Goal: Information Seeking & Learning: Find specific fact

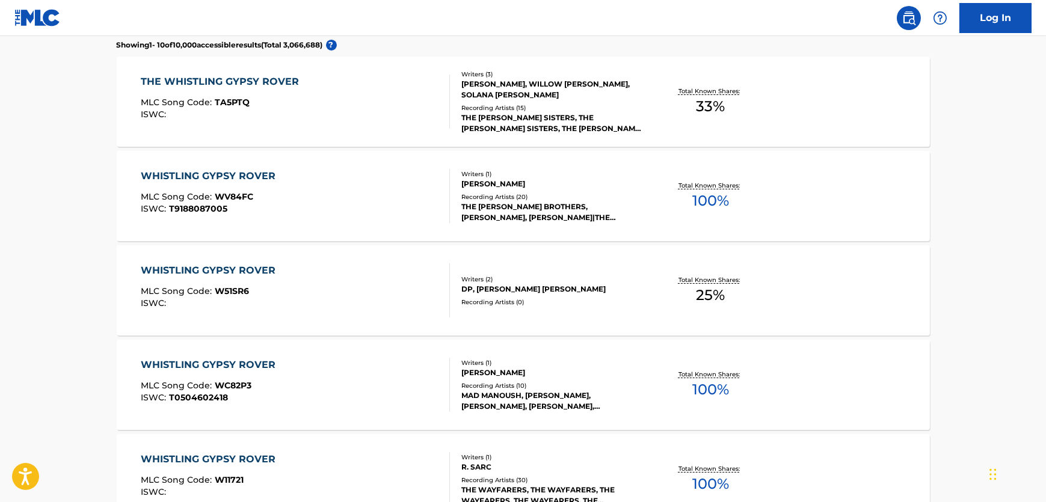
scroll to position [223, 0]
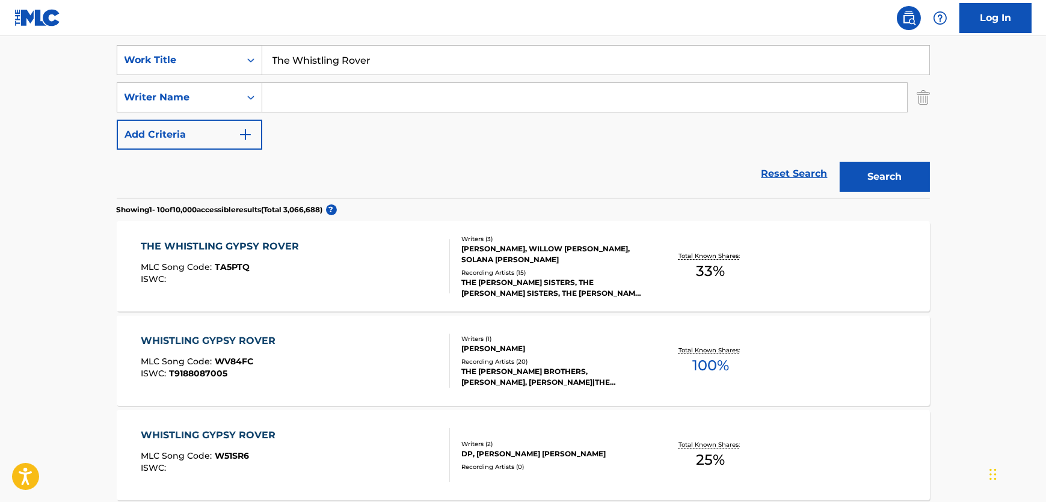
drag, startPoint x: 378, startPoint y: 108, endPoint x: 501, endPoint y: 121, distance: 124.0
click at [379, 108] on input "Search Form" at bounding box center [584, 97] width 645 height 29
paste input "[PERSON_NAME]"
click at [881, 177] on button "Search" at bounding box center [885, 177] width 90 height 30
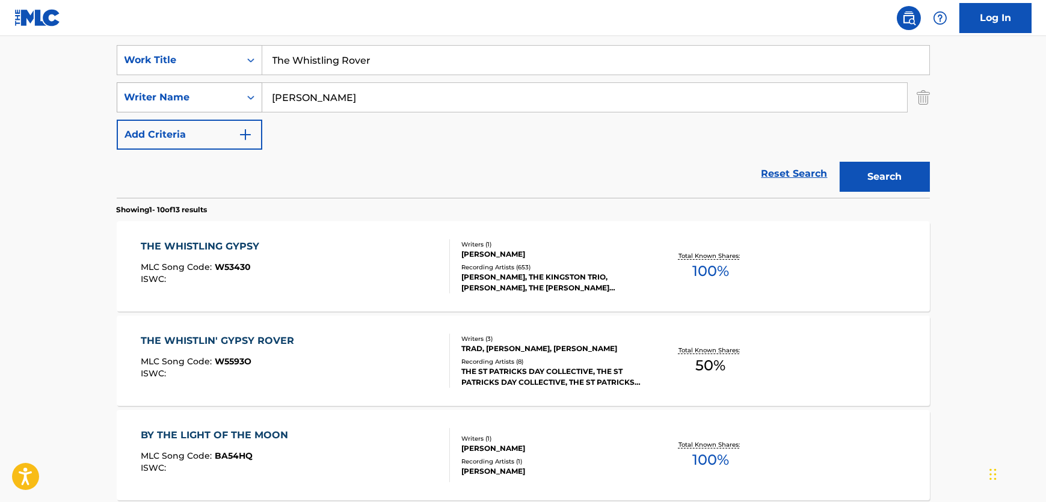
drag, startPoint x: 295, startPoint y: 106, endPoint x: 230, endPoint y: 90, distance: 66.4
click at [230, 90] on div "SearchWithCriteria98569698-24f2-4254-9289-6dd6f8b133b6 Writer Name [PERSON_NAME]" at bounding box center [523, 97] width 813 height 30
type input "[PERSON_NAME]"
click at [840, 162] on button "Search" at bounding box center [885, 177] width 90 height 30
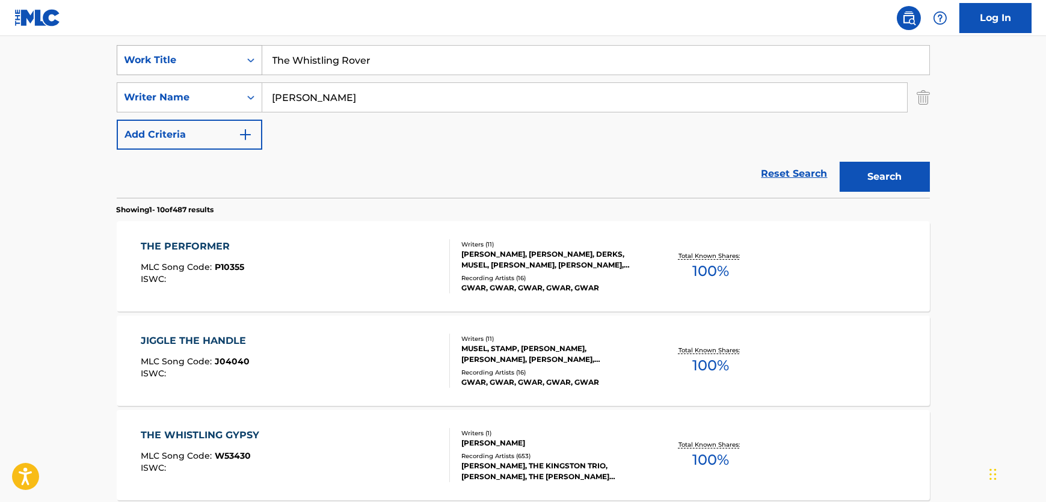
drag, startPoint x: 383, startPoint y: 72, endPoint x: 205, endPoint y: 60, distance: 178.5
click at [205, 60] on div "SearchWithCriteria2d541ad8-f777-40cc-8648-fa26d0c84bfb Work Title The Whistling…" at bounding box center [523, 60] width 813 height 30
paste input "Ain't No Grave"
type input "Ain't No Grave"
drag, startPoint x: 360, startPoint y: 102, endPoint x: 208, endPoint y: 104, distance: 151.6
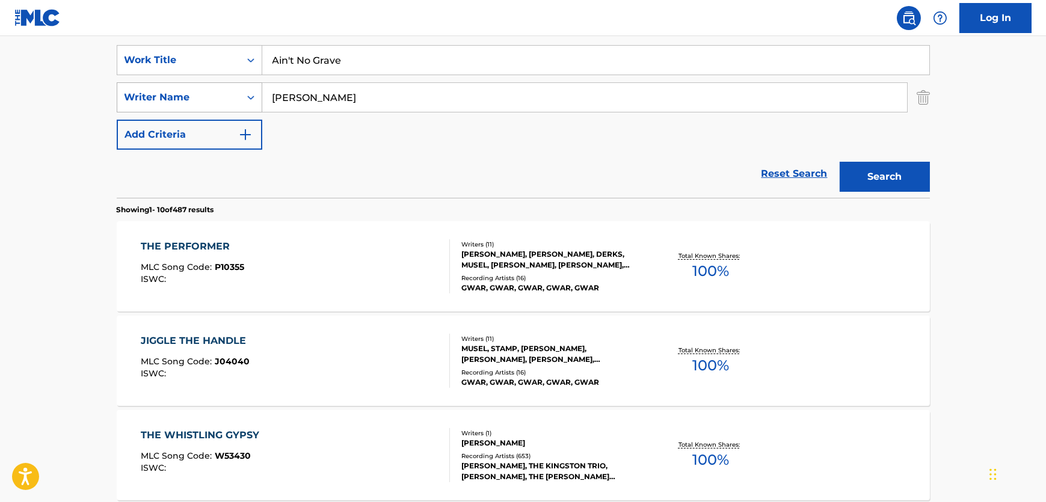
click at [208, 104] on div "SearchWithCriteria98569698-24f2-4254-9289-6dd6f8b133b6 Writer Name [PERSON_NAME]" at bounding box center [523, 97] width 813 height 30
paste input "[PERSON_NAME]"
type input "[PERSON_NAME]"
click at [880, 180] on button "Search" at bounding box center [885, 177] width 90 height 30
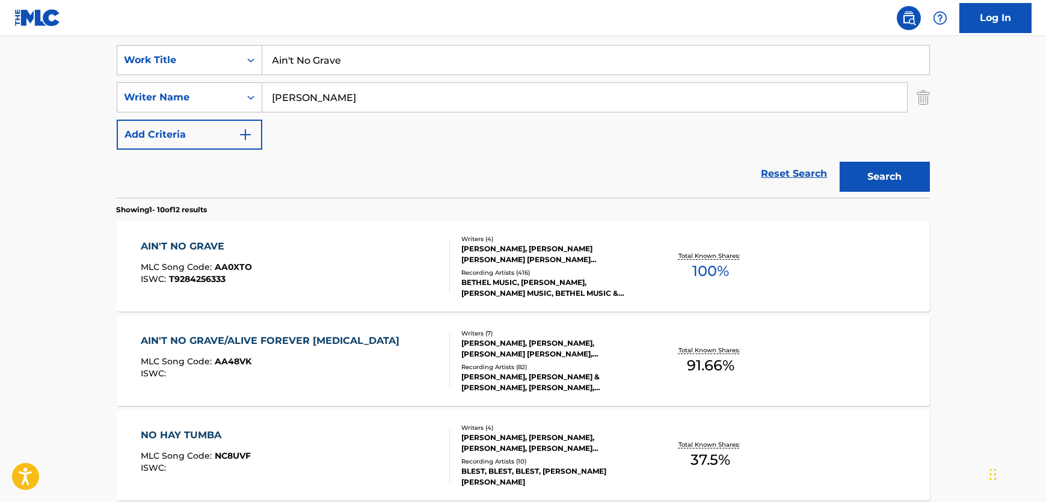
click at [349, 262] on div "AIN'T NO GRAVE MLC Song Code : AA0XTO ISWC : T9284256333" at bounding box center [295, 266] width 309 height 54
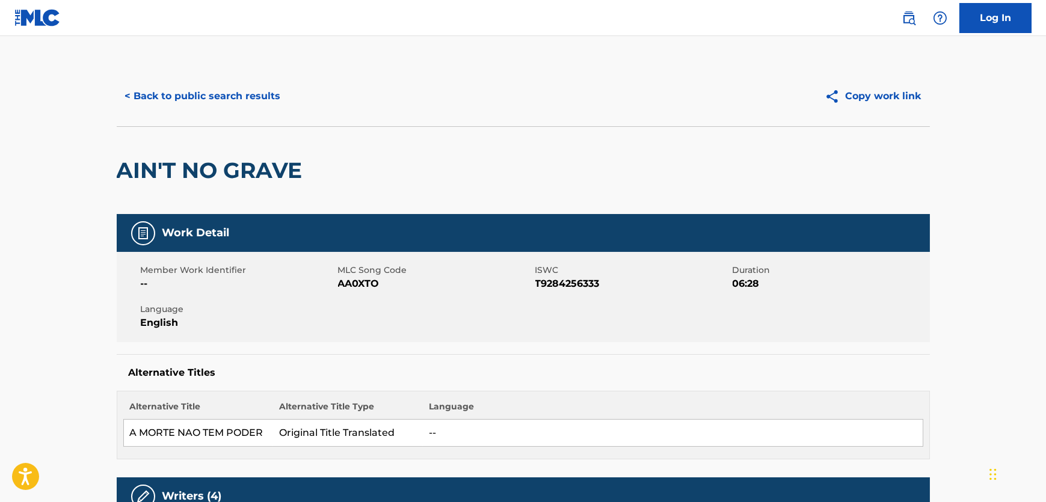
click at [353, 281] on span "AA0XTO" at bounding box center [435, 284] width 194 height 14
copy span "AA0XTO"
click at [572, 286] on span "T9284256333" at bounding box center [632, 284] width 194 height 14
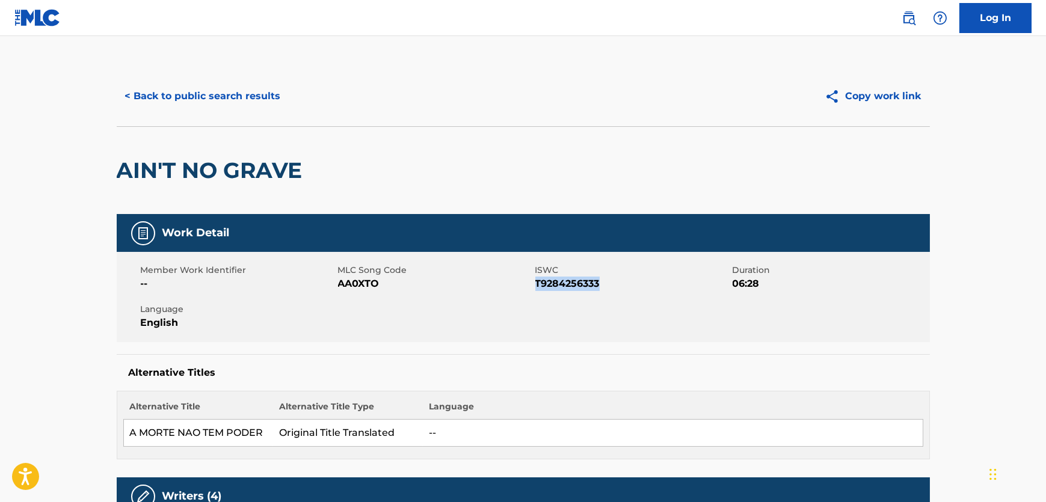
copy span "T9284256333"
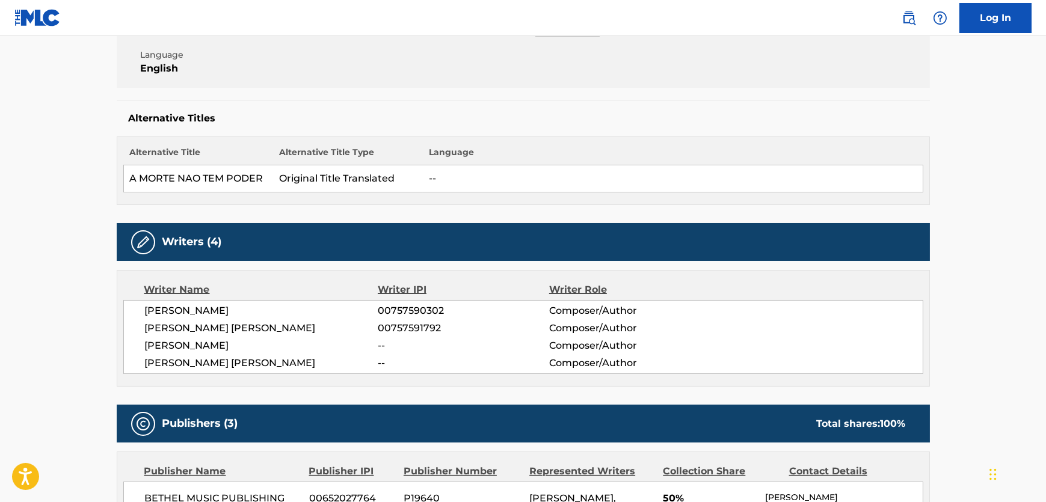
scroll to position [328, 0]
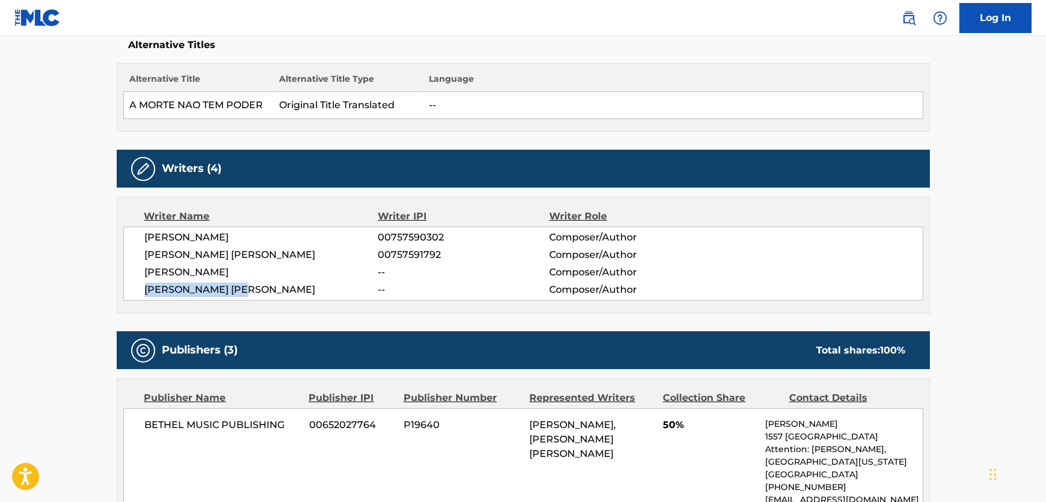
drag, startPoint x: 254, startPoint y: 292, endPoint x: 147, endPoint y: 294, distance: 106.5
click at [147, 294] on span "[PERSON_NAME] [PERSON_NAME]" at bounding box center [261, 290] width 233 height 14
drag, startPoint x: 164, startPoint y: 273, endPoint x: 144, endPoint y: 274, distance: 19.9
click at [145, 274] on span "[PERSON_NAME]" at bounding box center [261, 272] width 233 height 14
copy span "[PERSON_NAME]"
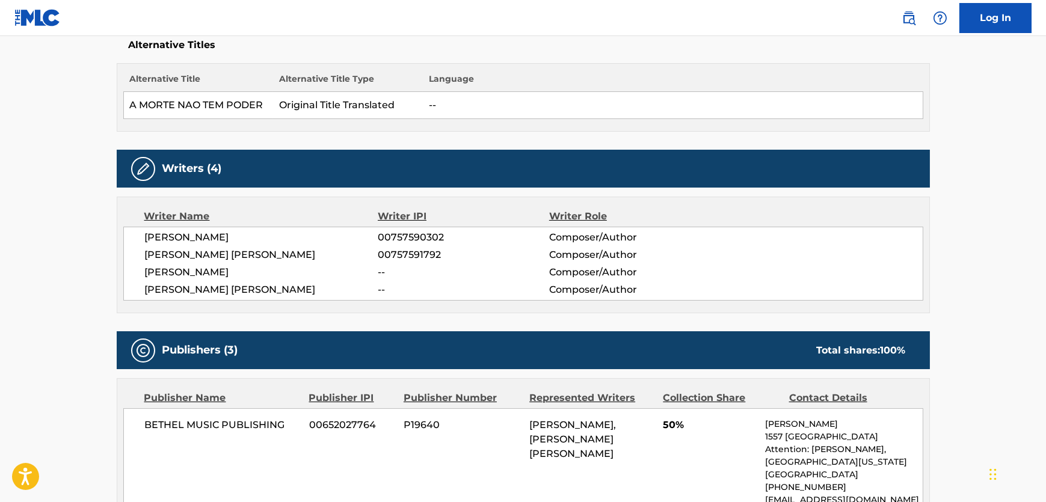
click at [223, 253] on span "[PERSON_NAME] [PERSON_NAME]" at bounding box center [261, 255] width 233 height 14
copy span "[PERSON_NAME]"
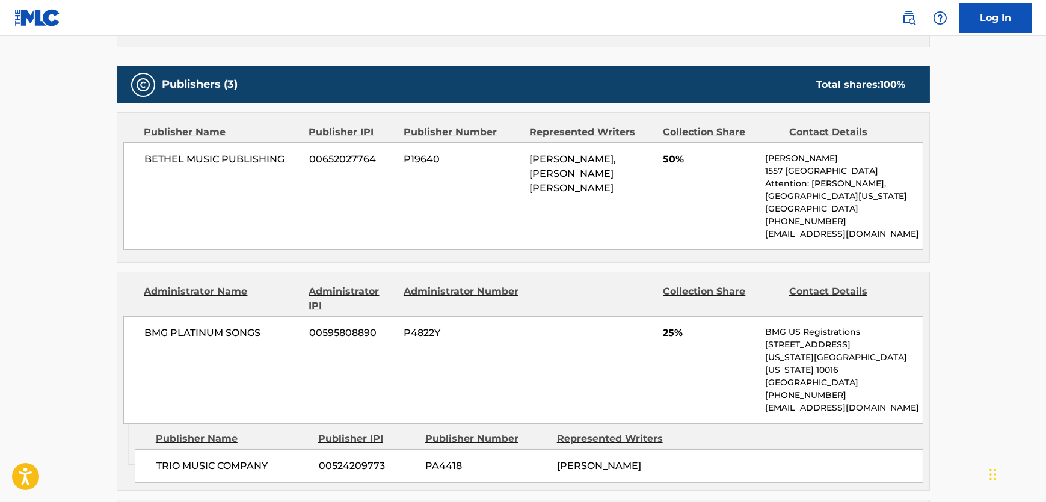
scroll to position [602, 0]
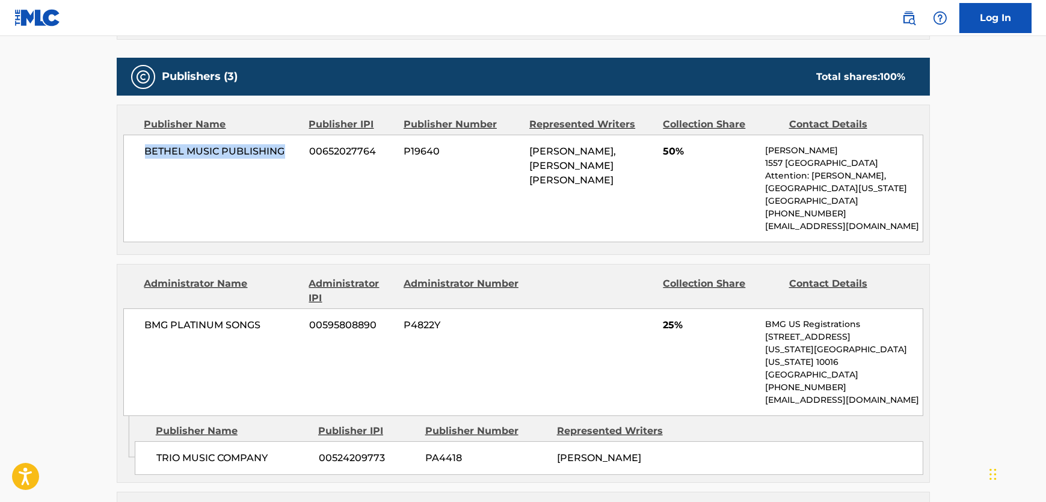
drag, startPoint x: 285, startPoint y: 159, endPoint x: 74, endPoint y: 162, distance: 211.2
click at [133, 150] on div "BETHEL MUSIC PUBLISHING 00652027764 P19640 [PERSON_NAME], [PERSON_NAME] [PERSON…" at bounding box center [523, 189] width 800 height 108
copy span "BETHEL MUSIC PUBLISHING"
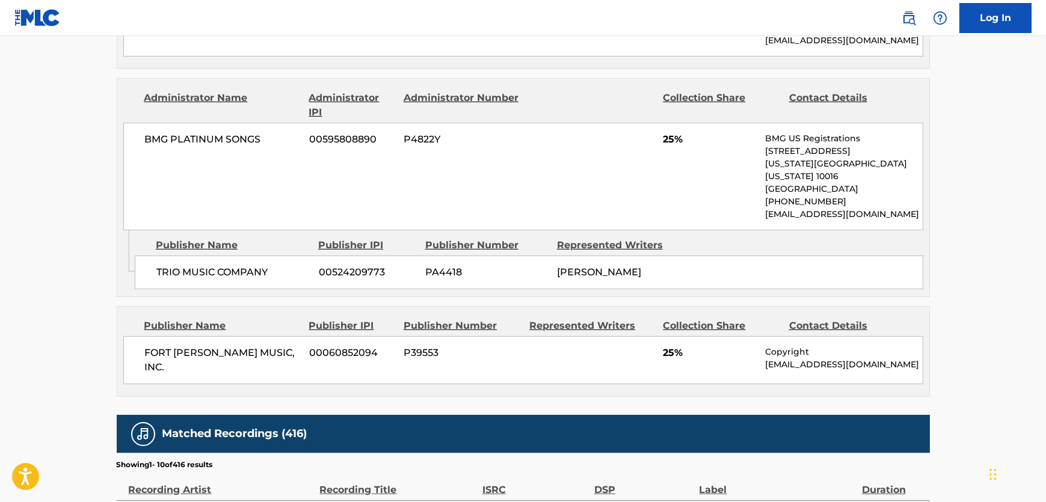
scroll to position [820, 0]
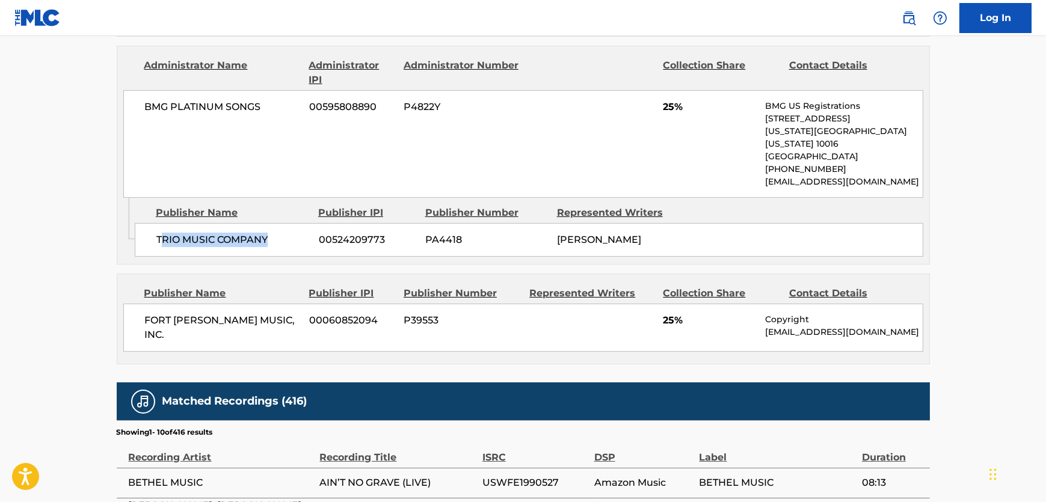
drag, startPoint x: 281, startPoint y: 232, endPoint x: 159, endPoint y: 227, distance: 122.2
click at [159, 233] on span "TRIO MUSIC COMPANY" at bounding box center [232, 240] width 153 height 14
click at [153, 227] on div "TRIO MUSIC COMPANY 00524209773 PA4418 [PERSON_NAME]" at bounding box center [529, 240] width 789 height 34
click at [180, 233] on span "TRIO MUSIC COMPANY" at bounding box center [232, 240] width 153 height 14
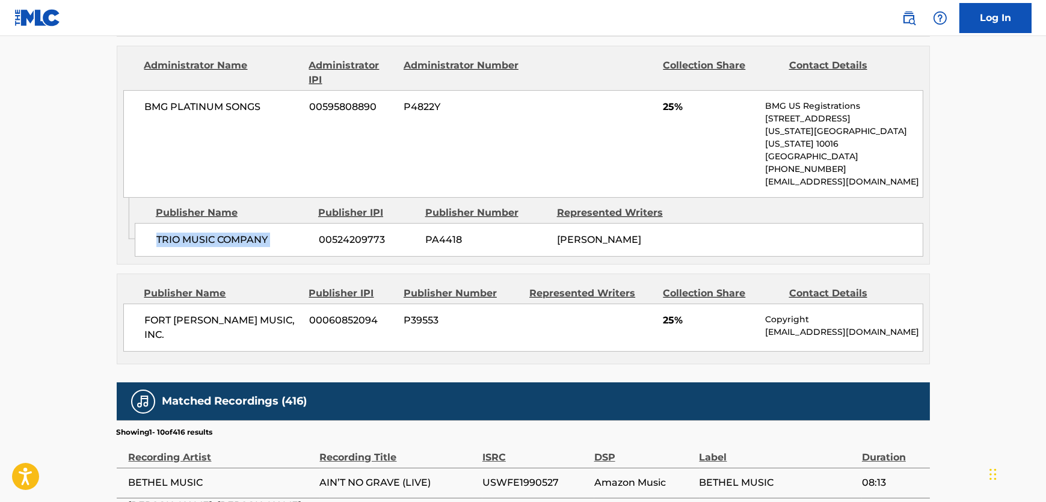
click at [180, 233] on span "TRIO MUSIC COMPANY" at bounding box center [232, 240] width 153 height 14
copy div "TRIO MUSIC COMPANY"
drag, startPoint x: 270, startPoint y: 106, endPoint x: 133, endPoint y: 102, distance: 136.6
click at [133, 102] on div "BMG PLATINUM SONGS 00595808890 P4822Y 25% BMG US Registrations [STREET_ADDRESS]…" at bounding box center [523, 144] width 800 height 108
copy span "BMG PLATINUM SONGS"
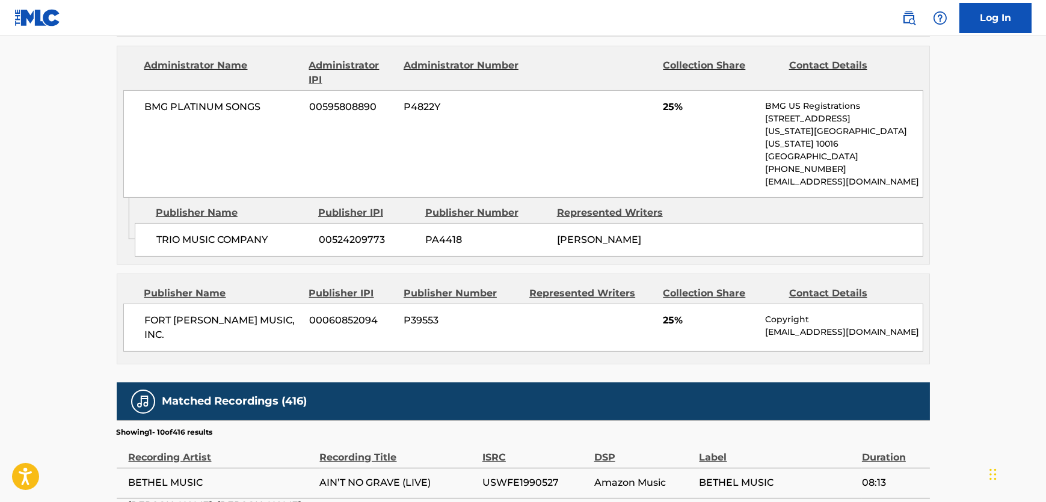
click at [203, 313] on span "FORT [PERSON_NAME] MUSIC, INC." at bounding box center [223, 327] width 156 height 29
copy div "FORT [PERSON_NAME] MUSIC, INC."
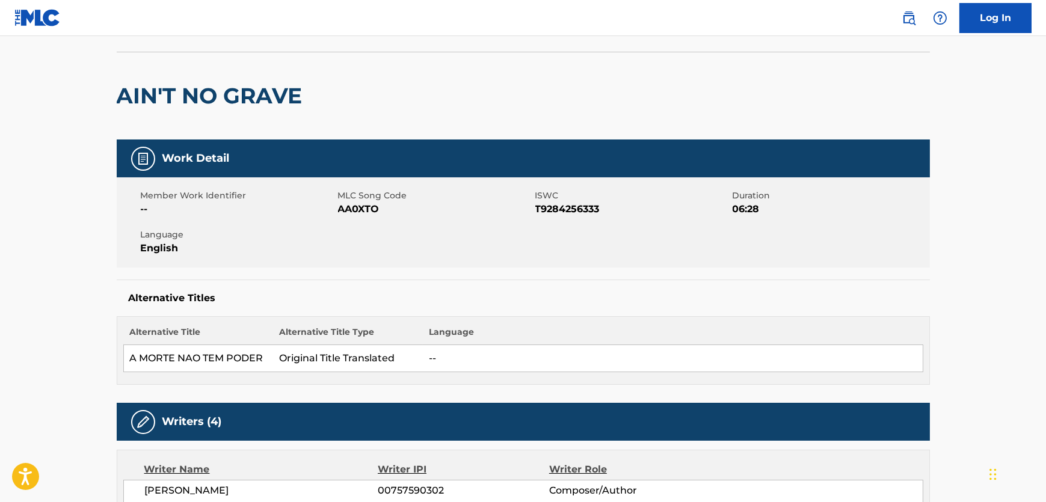
scroll to position [0, 0]
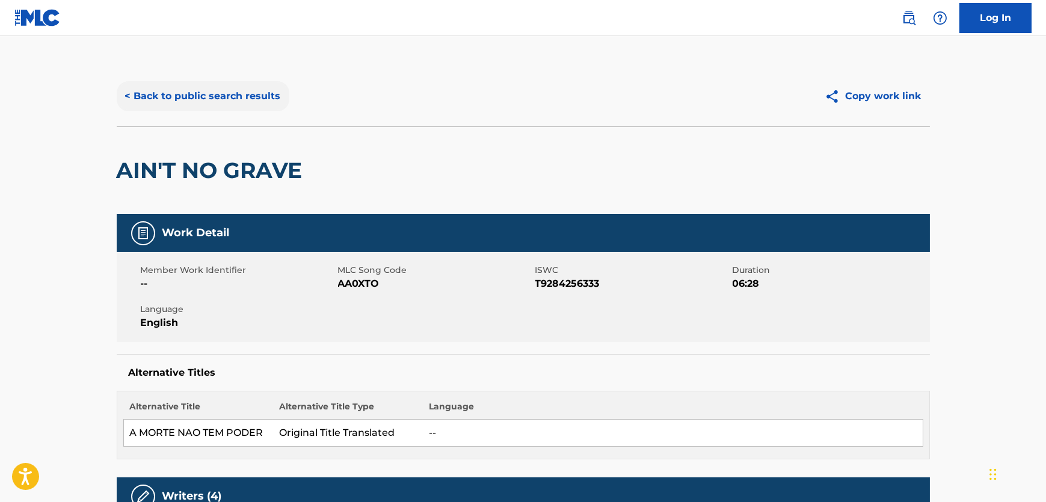
click at [180, 93] on button "< Back to public search results" at bounding box center [203, 96] width 173 height 30
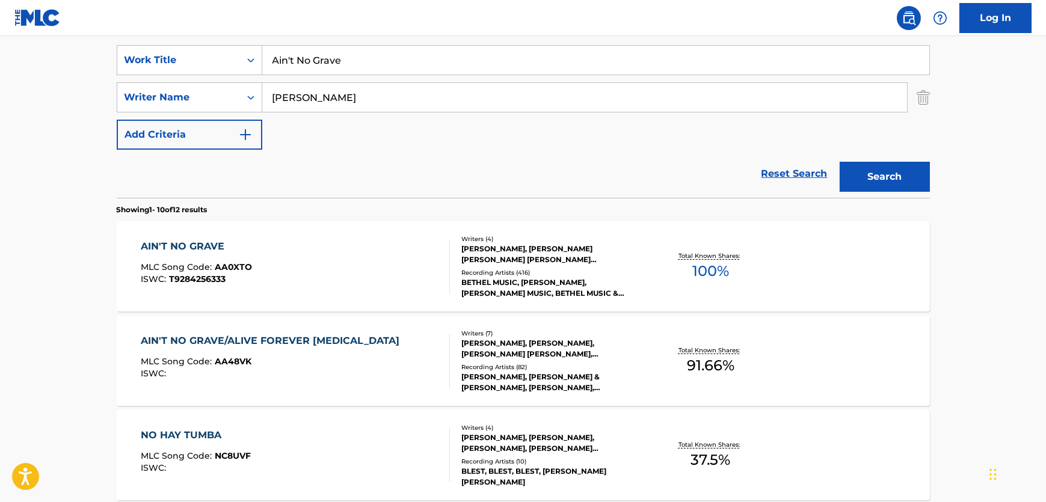
drag, startPoint x: 341, startPoint y: 101, endPoint x: 89, endPoint y: 94, distance: 251.6
paste input "[PERSON_NAME]"
type input "[PERSON_NAME]"
drag, startPoint x: 373, startPoint y: 54, endPoint x: 123, endPoint y: 48, distance: 249.8
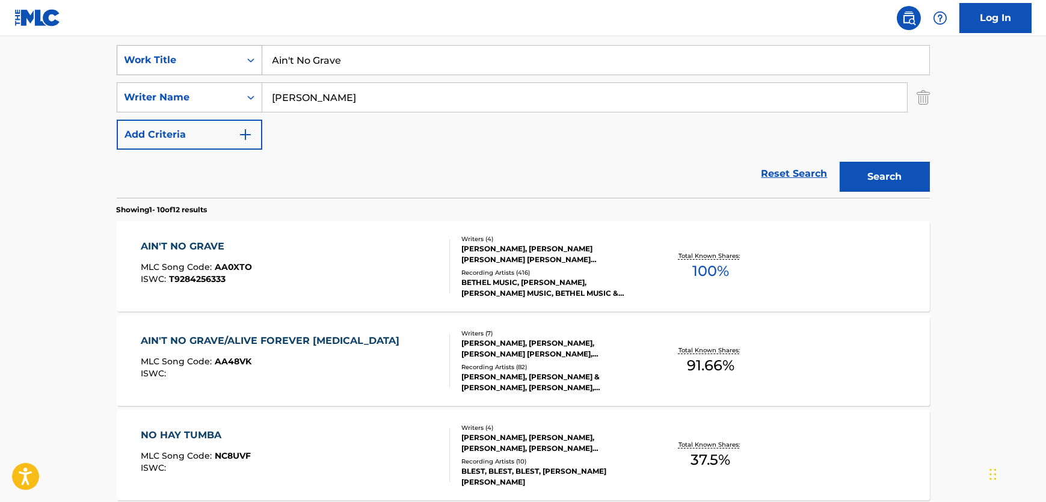
click at [123, 48] on div "SearchWithCriteria2d541ad8-f777-40cc-8648-fa26d0c84bfb Work Title Ain't No Grave" at bounding box center [523, 60] width 813 height 30
paste input "Over and Over"
type input "Over and Over"
click at [868, 174] on button "Search" at bounding box center [885, 177] width 90 height 30
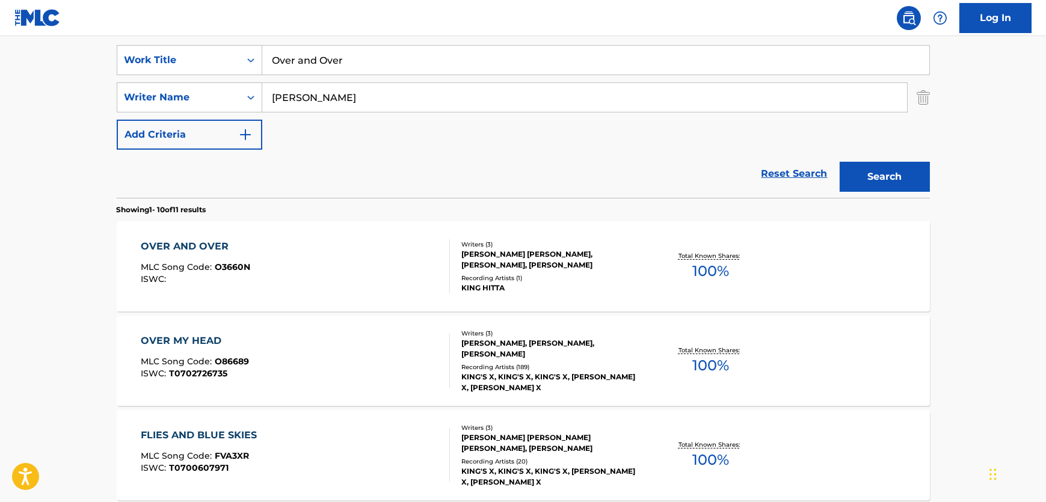
click at [420, 346] on div "OVER MY HEAD MLC Song Code : O86689 ISWC : T0702726735" at bounding box center [295, 361] width 309 height 54
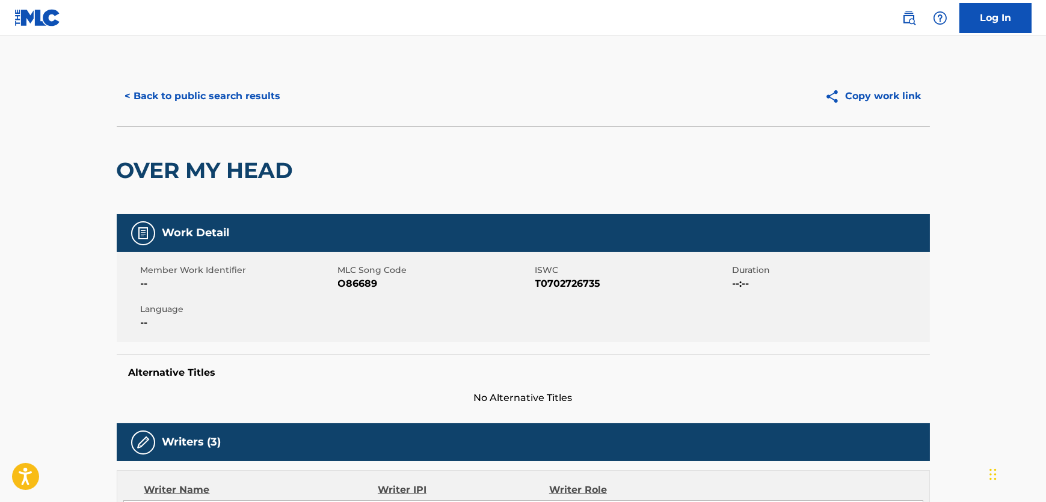
click at [372, 286] on span "O86689" at bounding box center [435, 284] width 194 height 14
click at [235, 96] on button "< Back to public search results" at bounding box center [203, 96] width 173 height 30
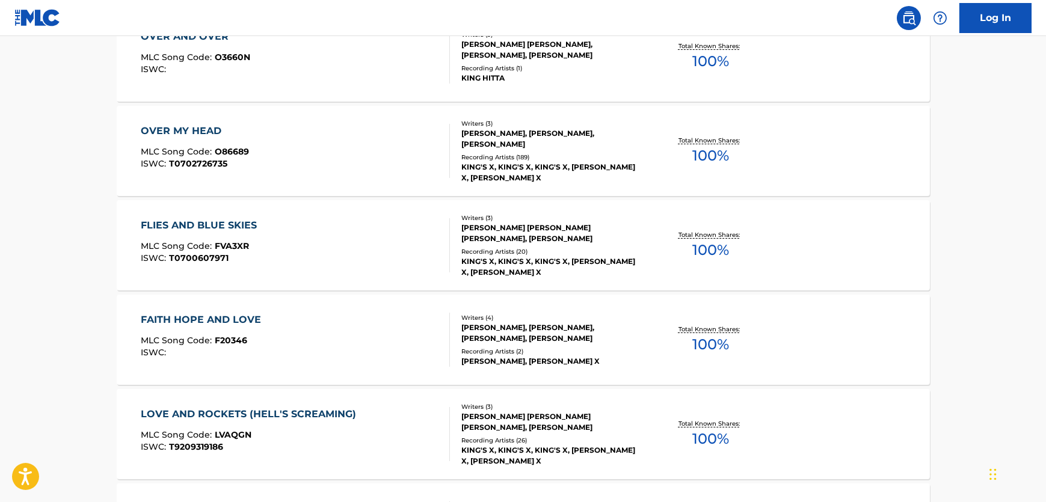
scroll to position [223, 0]
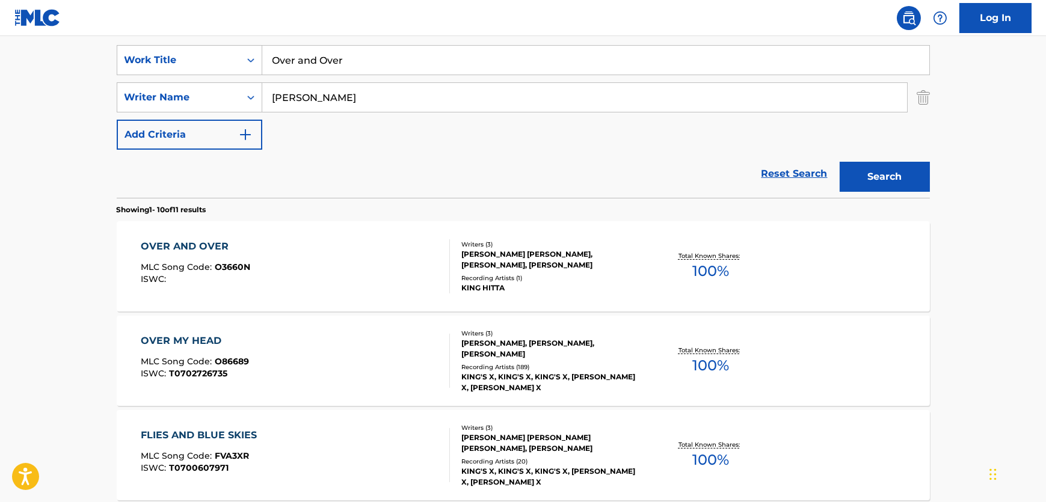
click at [399, 254] on div "OVER AND OVER MLC Song Code : O3660N ISWC :" at bounding box center [295, 266] width 309 height 54
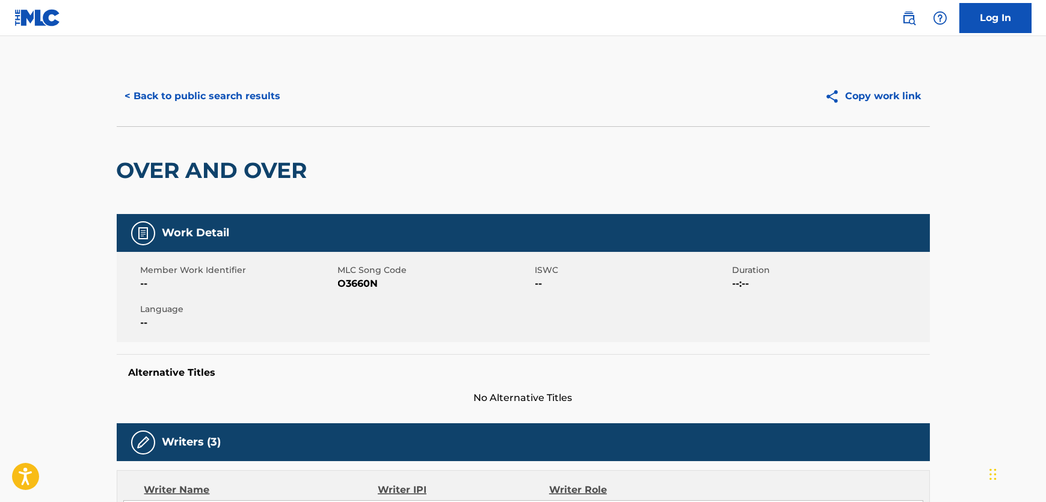
scroll to position [218, 0]
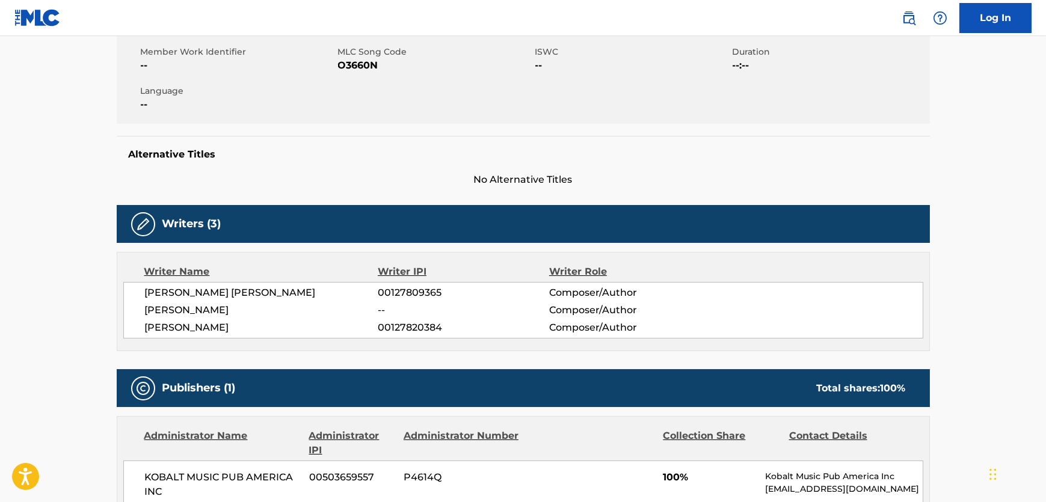
click at [193, 291] on span "[PERSON_NAME] [PERSON_NAME]" at bounding box center [261, 293] width 233 height 14
copy div "[PERSON_NAME] [PERSON_NAME]"
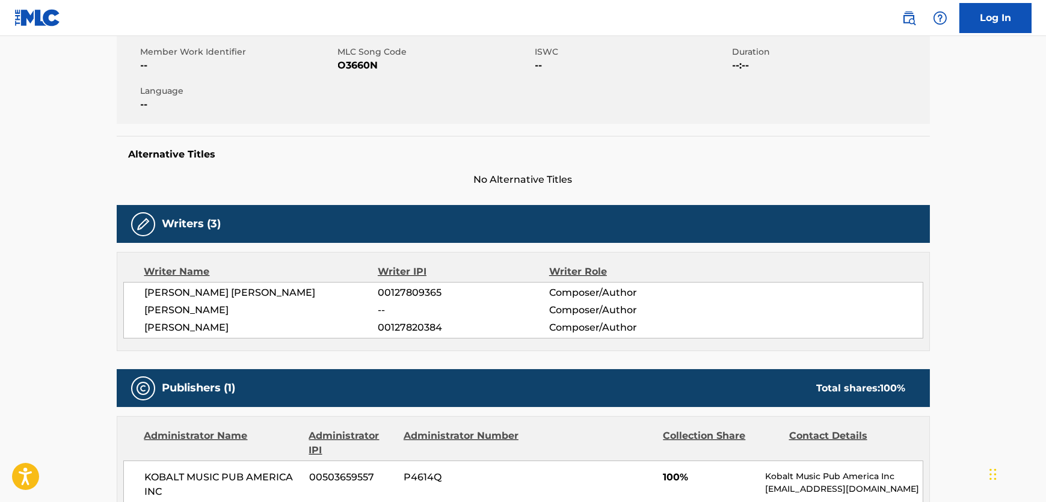
click at [188, 313] on span "[PERSON_NAME]" at bounding box center [261, 310] width 233 height 14
copy div "[PERSON_NAME]"
click at [217, 322] on span "[PERSON_NAME]" at bounding box center [261, 328] width 233 height 14
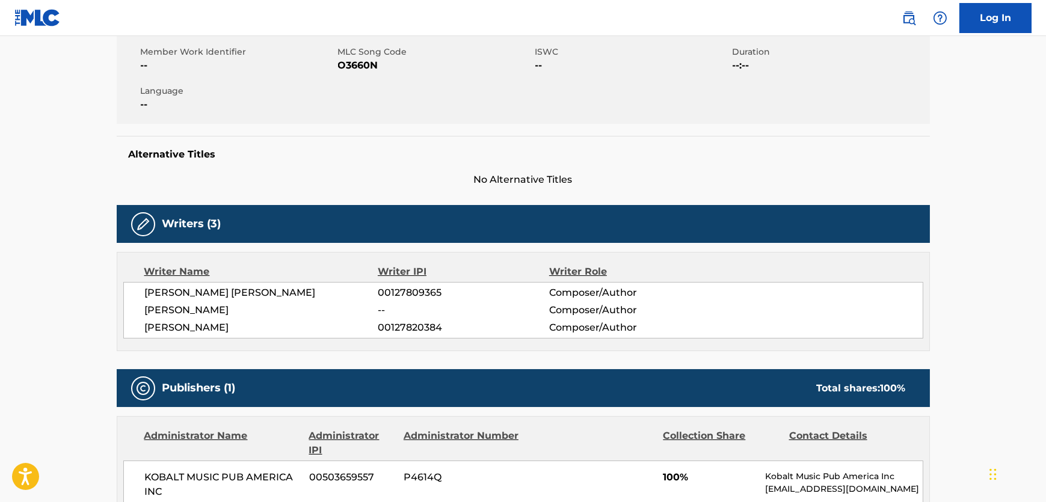
click at [217, 322] on span "[PERSON_NAME]" at bounding box center [261, 328] width 233 height 14
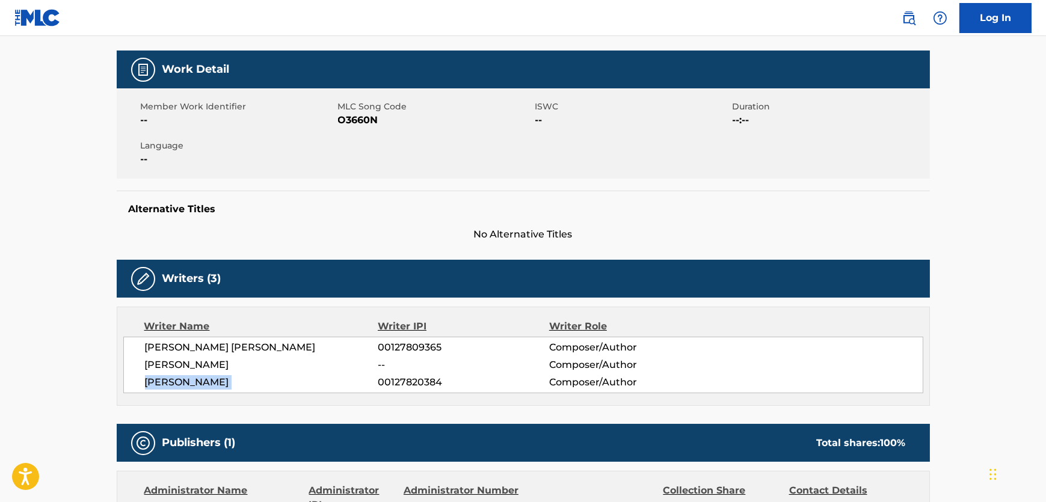
scroll to position [0, 0]
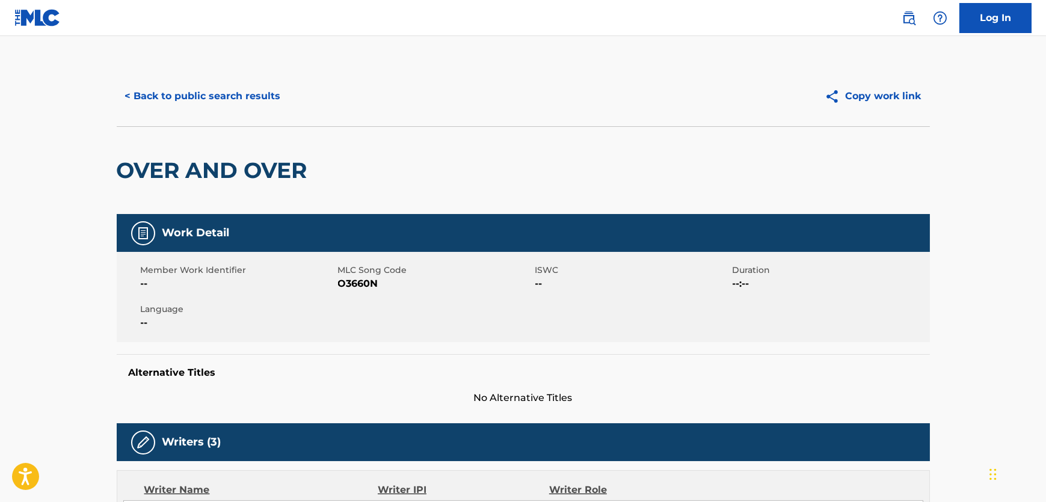
click at [361, 280] on span "O3660N" at bounding box center [435, 284] width 194 height 14
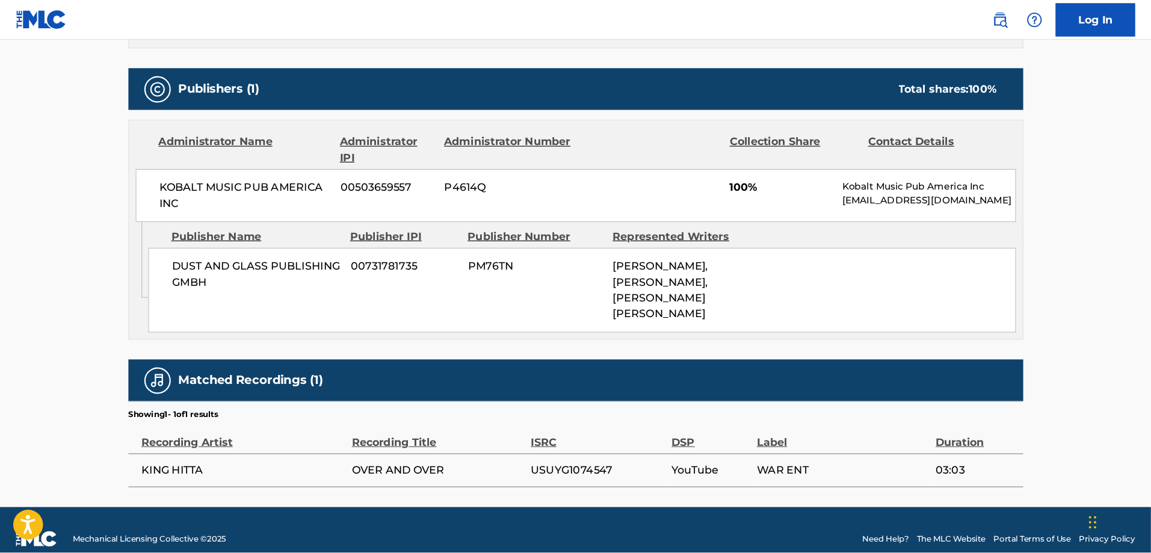
scroll to position [477, 0]
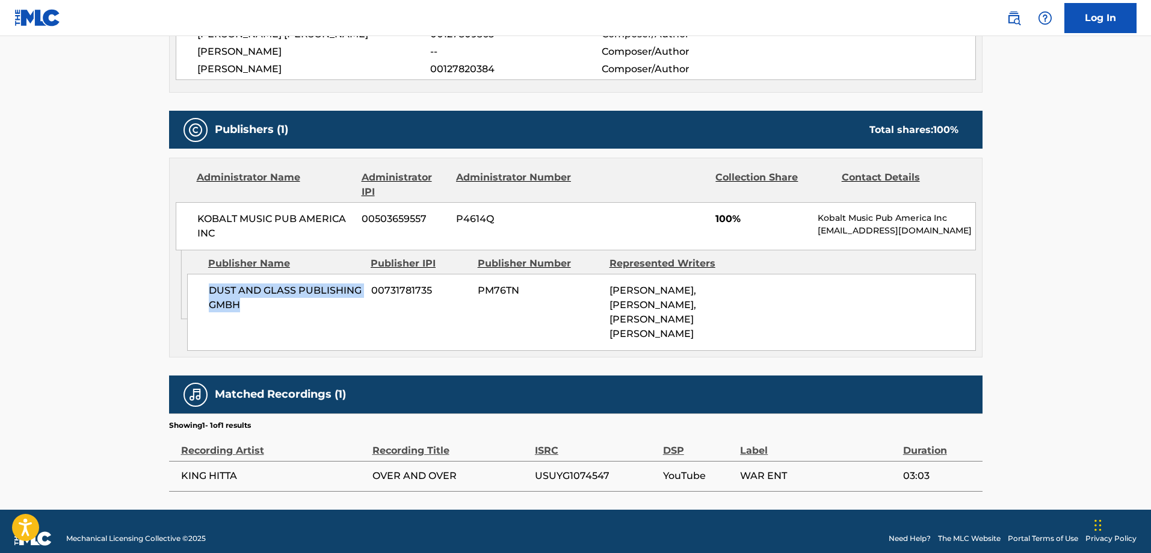
drag, startPoint x: 188, startPoint y: 287, endPoint x: 8, endPoint y: 309, distance: 181.3
click at [206, 290] on div "DUST AND GLASS PUBLISHING GMBH 00731781735 PM76TN [PERSON_NAME], [PERSON_NAME],…" at bounding box center [581, 312] width 789 height 77
drag, startPoint x: 268, startPoint y: 241, endPoint x: 175, endPoint y: 220, distance: 94.9
click at [176, 220] on div "KOBALT MUSIC PUB AMERICA INC 00503659557 P4614Q 100% Kobalt Music Pub America I…" at bounding box center [576, 226] width 800 height 48
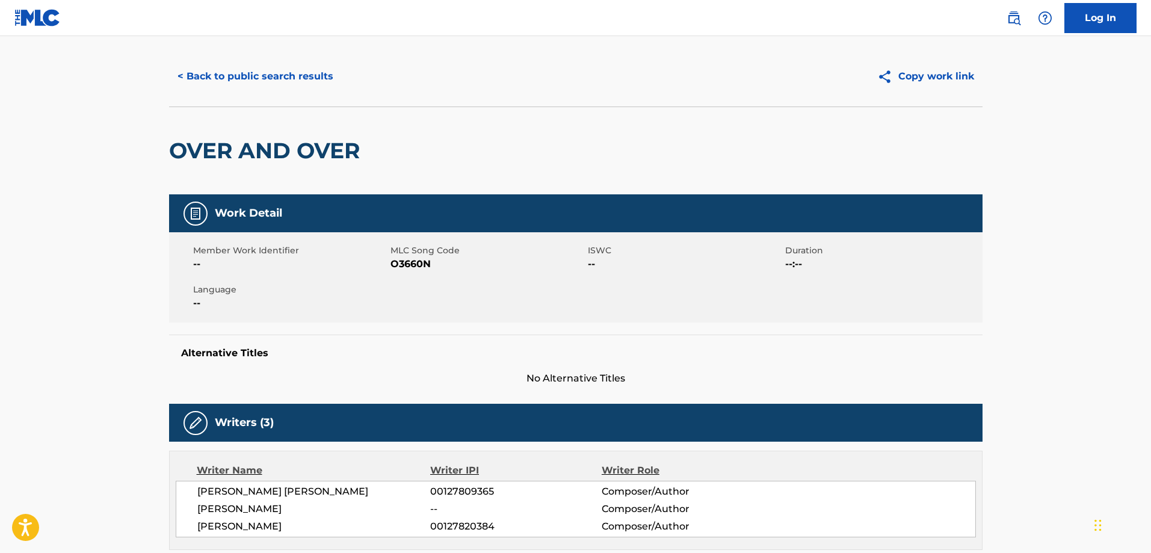
scroll to position [0, 0]
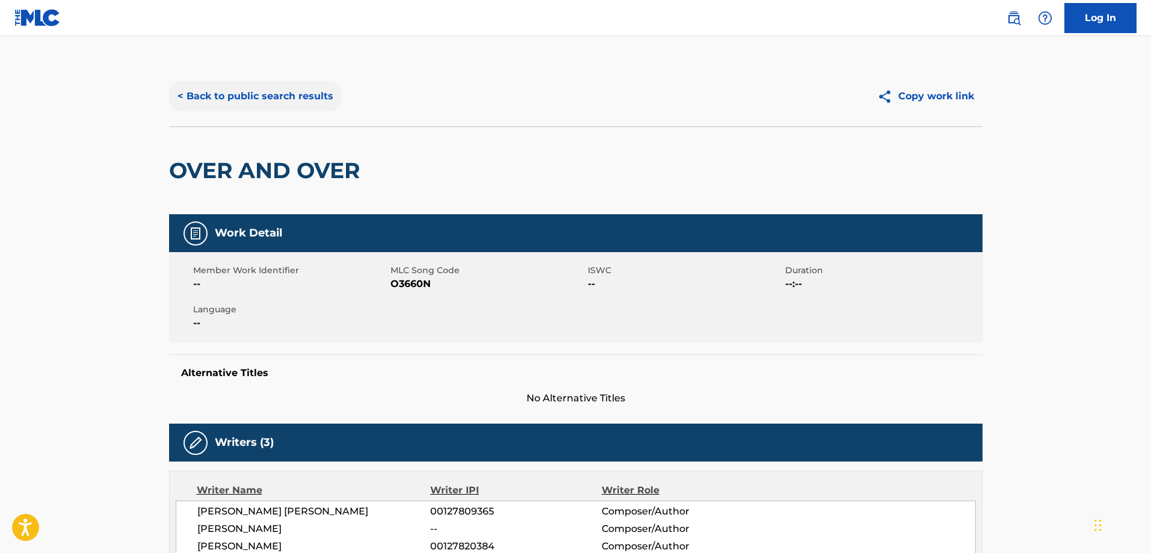
click at [230, 92] on button "< Back to public search results" at bounding box center [255, 96] width 173 height 30
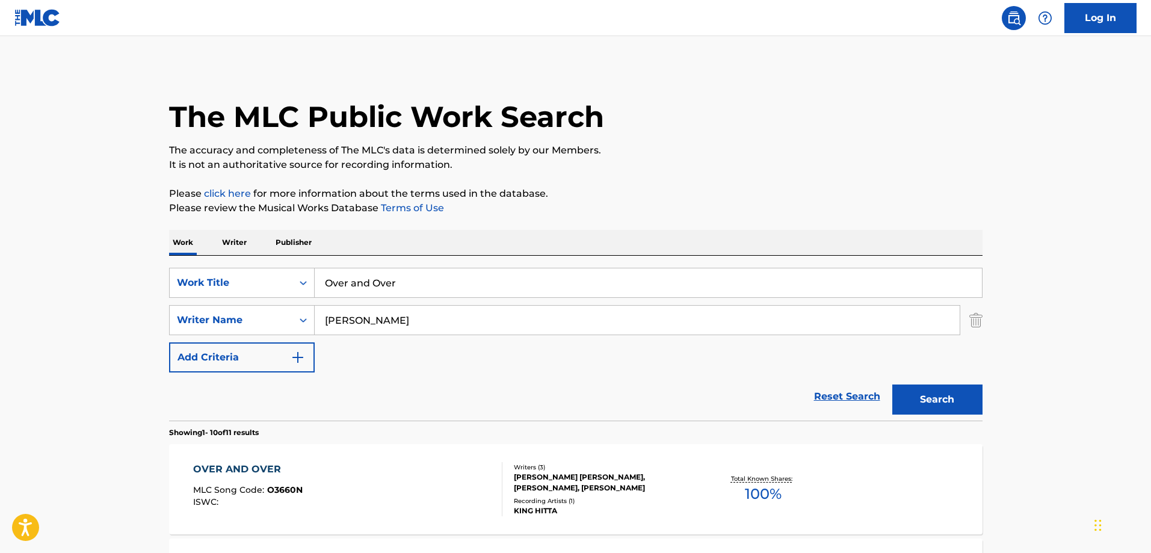
scroll to position [223, 0]
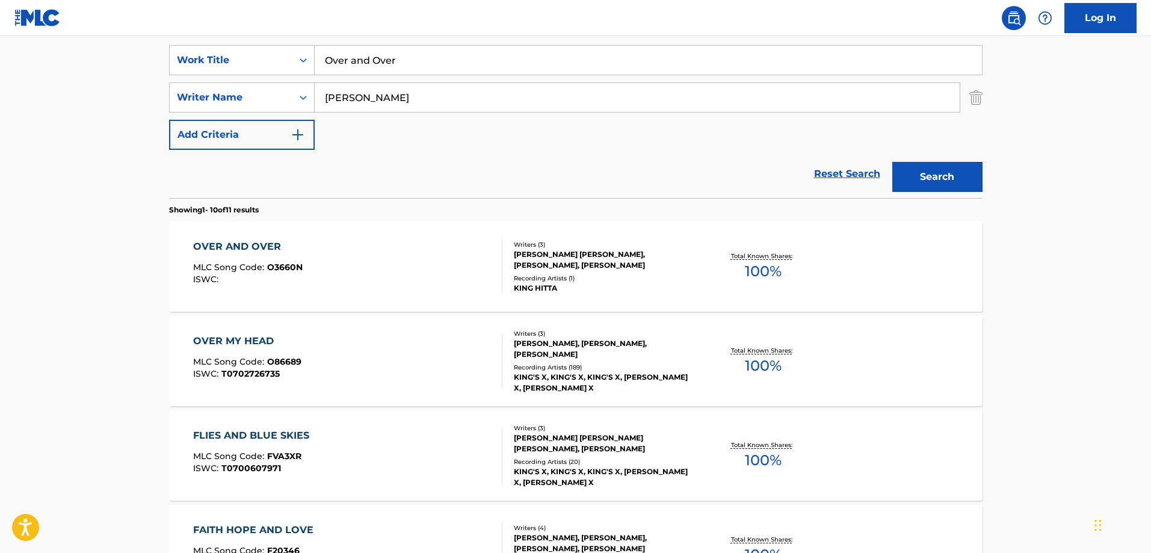
drag, startPoint x: 430, startPoint y: 60, endPoint x: 97, endPoint y: 66, distance: 332.8
click at [113, 65] on main "The MLC Public Work Search The accuracy and completeness of The MLC's data is d…" at bounding box center [575, 521] width 1151 height 1416
paste input "Something to Make You Happy"
type input "Something to Make You Happy"
drag, startPoint x: 517, startPoint y: 101, endPoint x: -44, endPoint y: 101, distance: 561.3
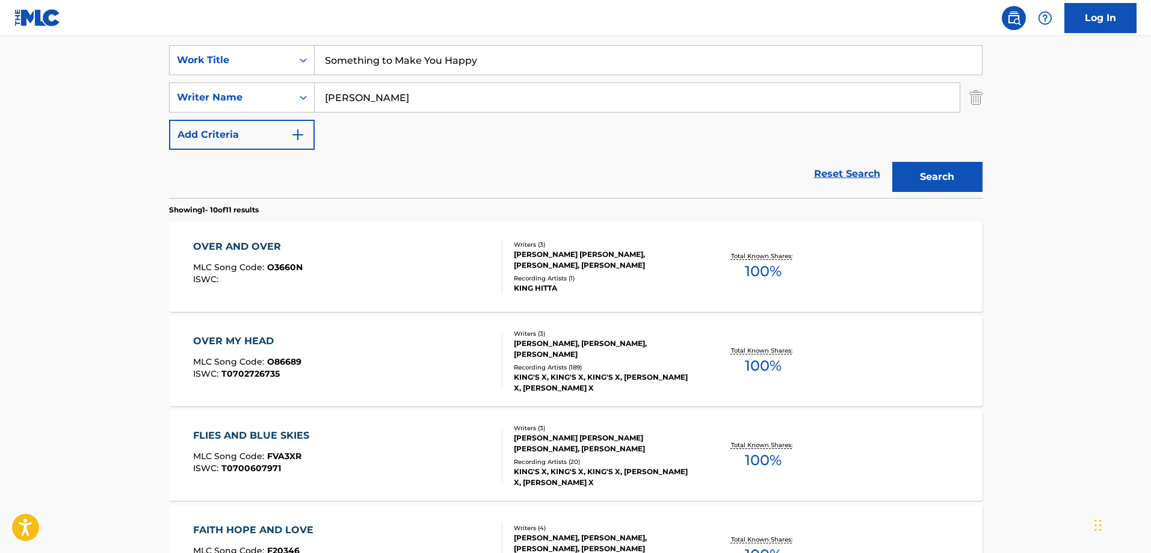
click at [0, 101] on html "Accessibility Screen-Reader Guide, Feedback, and Issue Reporting | New window C…" at bounding box center [575, 53] width 1151 height 553
paste input "[PERSON_NAME]"
type input "[PERSON_NAME]"
click at [935, 179] on button "Search" at bounding box center [937, 177] width 90 height 30
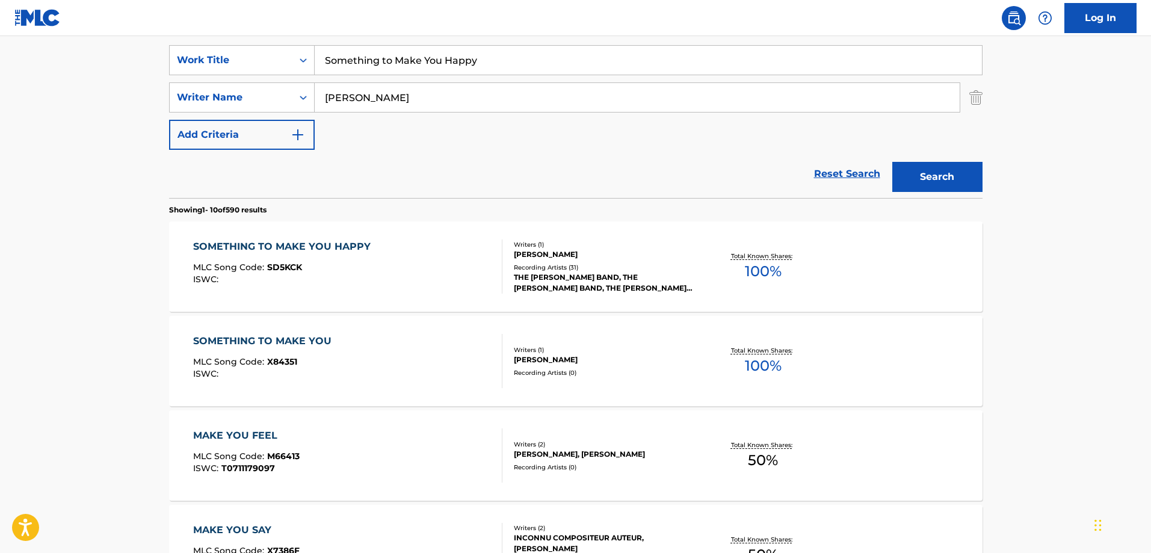
click at [413, 276] on div "SOMETHING TO MAKE YOU HAPPY MLC Song Code : SD5KCK ISWC :" at bounding box center [347, 266] width 309 height 54
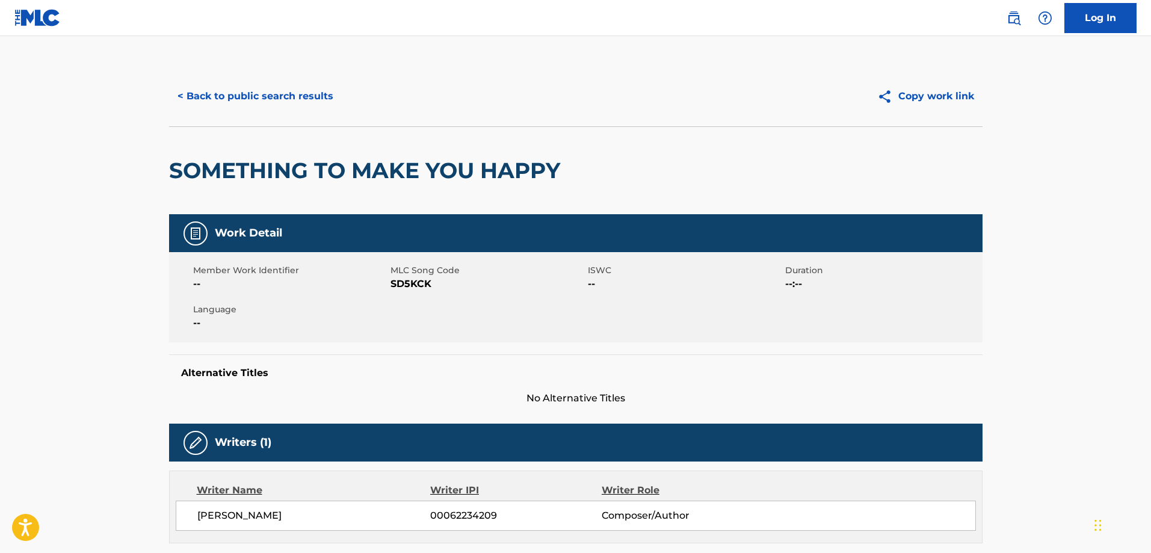
click at [412, 278] on span "SD5KCK" at bounding box center [487, 284] width 194 height 14
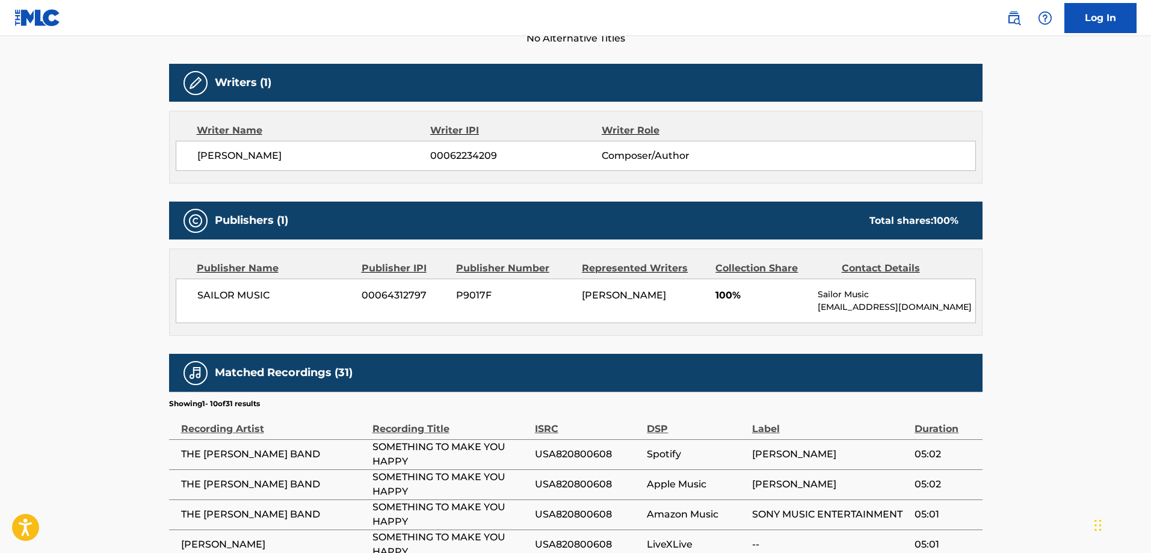
scroll to position [361, 0]
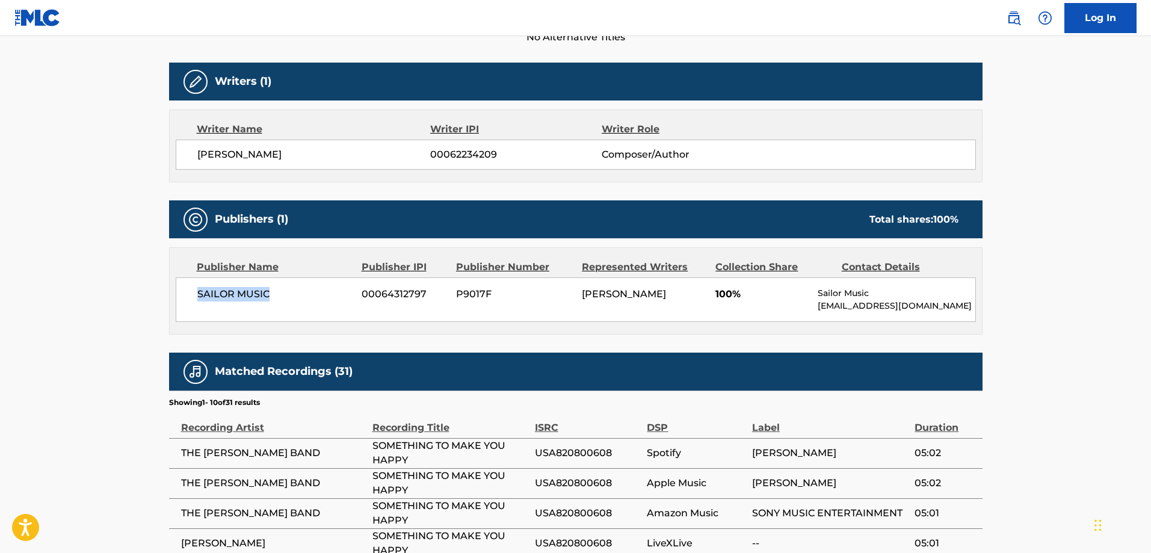
drag, startPoint x: 260, startPoint y: 304, endPoint x: 190, endPoint y: 303, distance: 70.4
click at [190, 303] on div "SAILOR MUSIC 00064312797 P9017F [PERSON_NAME] 100% Sailor Music [EMAIL_ADDRESS]…" at bounding box center [576, 299] width 800 height 45
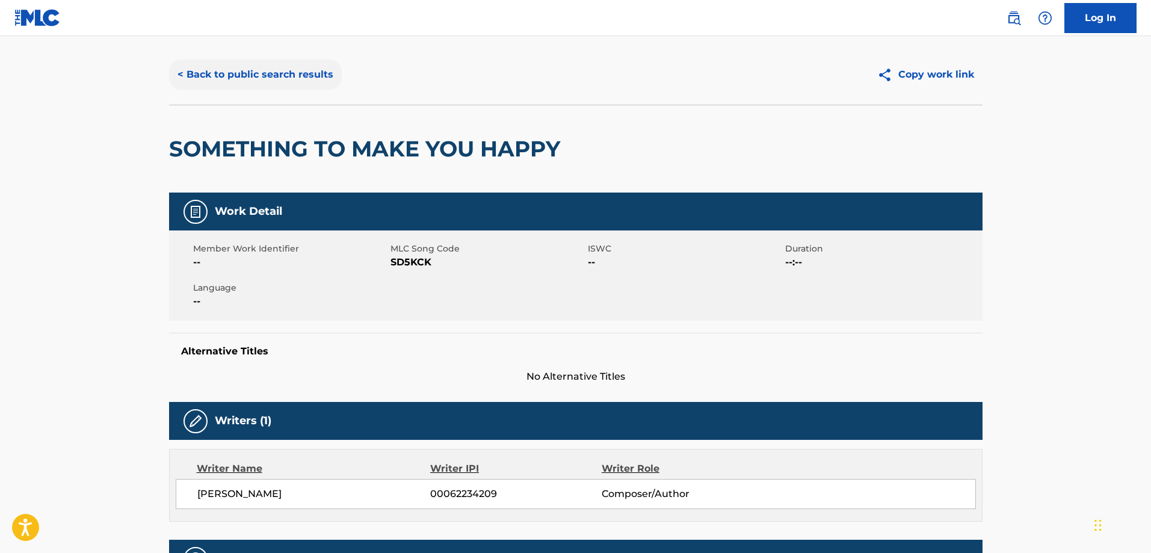
scroll to position [0, 0]
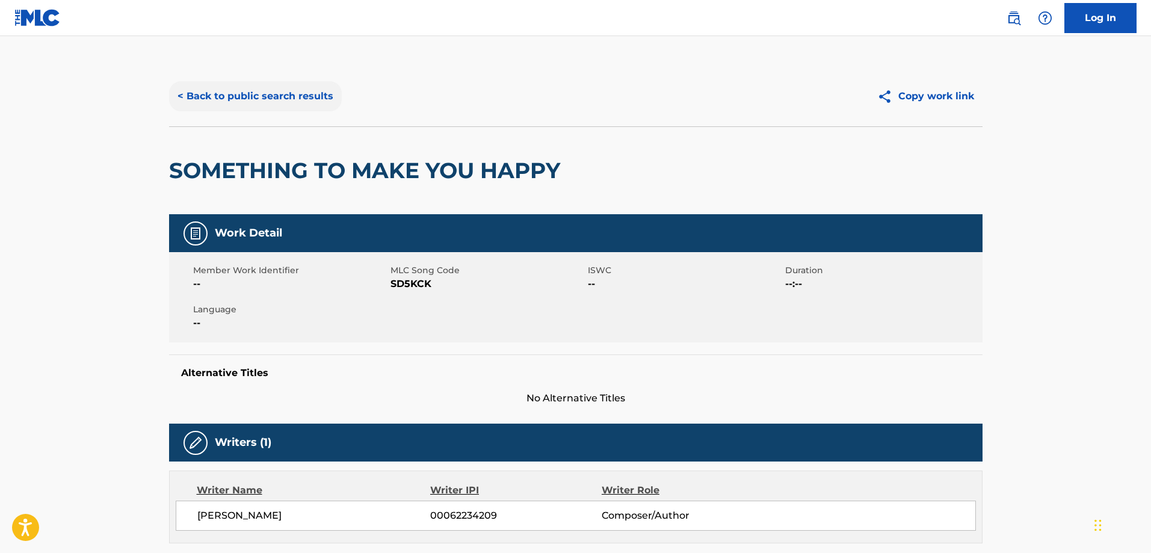
click at [242, 90] on button "< Back to public search results" at bounding box center [255, 96] width 173 height 30
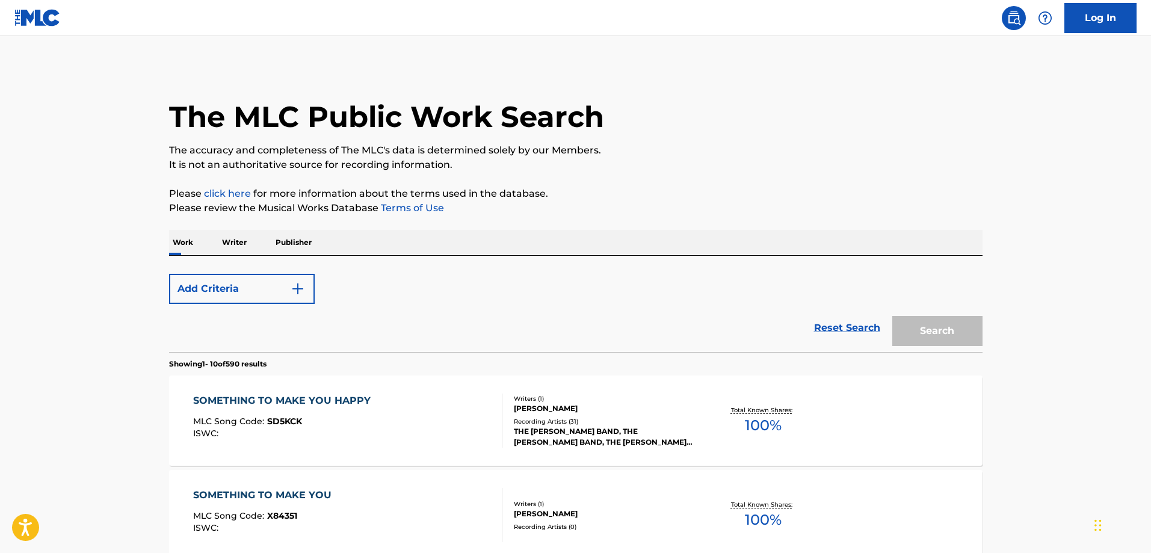
scroll to position [223, 0]
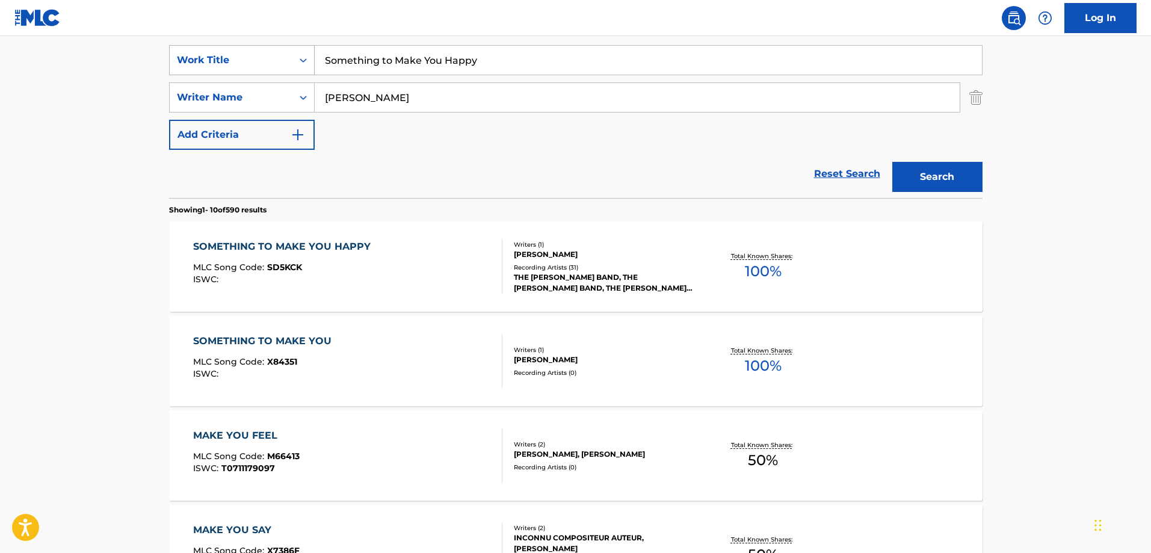
drag, startPoint x: 485, startPoint y: 66, endPoint x: 256, endPoint y: 54, distance: 228.9
click at [256, 54] on div "SearchWithCriteria2d541ad8-f777-40cc-8648-fa26d0c84bfb Work Title Something to …" at bounding box center [575, 60] width 813 height 30
paste input "Pray for [DATE]"
type input "Pray for [DATE]"
drag, startPoint x: 374, startPoint y: 96, endPoint x: 252, endPoint y: 79, distance: 123.3
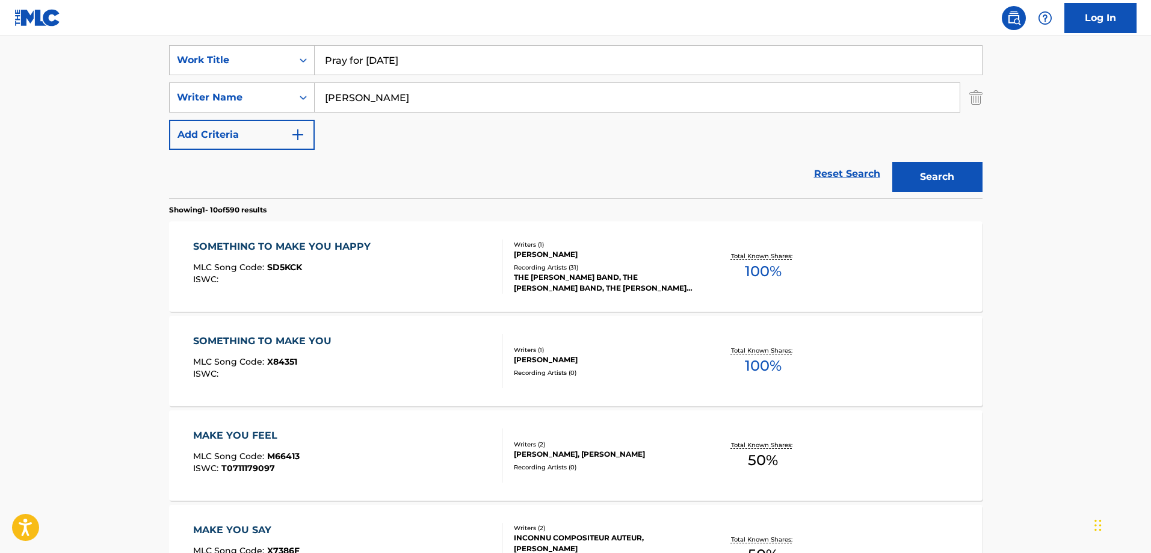
click at [253, 79] on div "SearchWithCriteria2d541ad8-f777-40cc-8648-fa26d0c84bfb Work Title Pray for [DAT…" at bounding box center [575, 97] width 813 height 105
paste input "Blackwell"
type input "Blackwell"
click at [930, 165] on button "Search" at bounding box center [937, 177] width 90 height 30
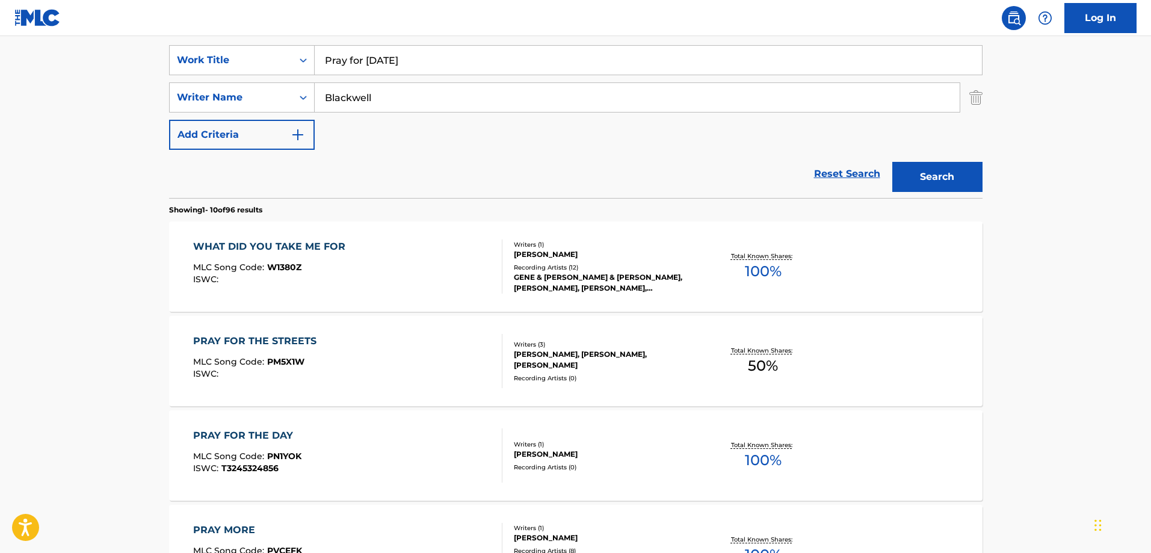
click at [381, 51] on input "Pray for [DATE]" at bounding box center [648, 60] width 667 height 29
paste input "Love Ain't Going Nowhere"
type input "Love Ain't Going Nowhere"
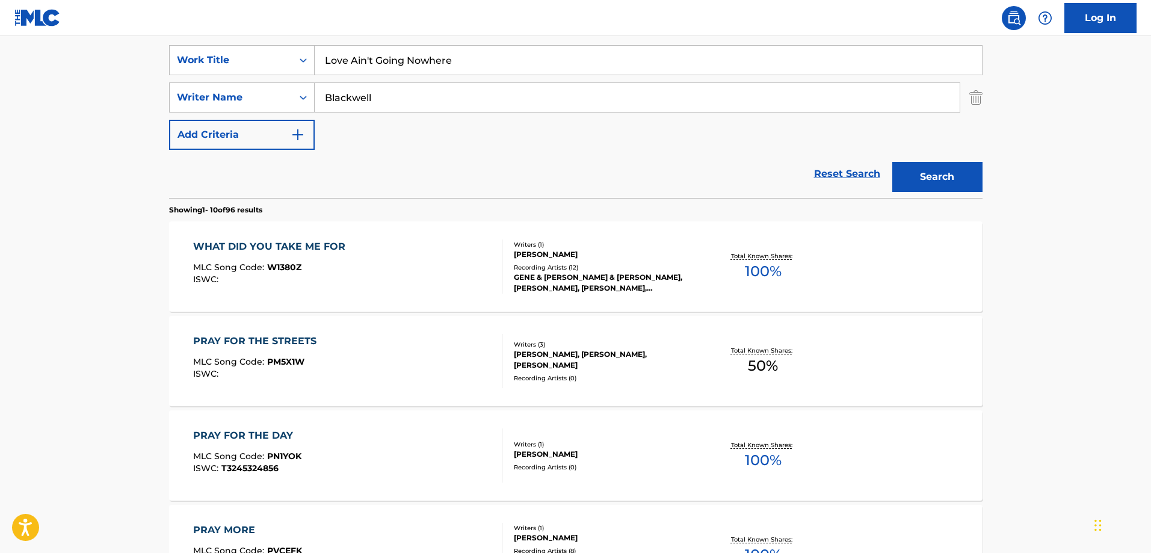
drag, startPoint x: 383, startPoint y: 94, endPoint x: 628, endPoint y: 111, distance: 246.0
click at [220, 82] on div "SearchWithCriteria98569698-24f2-4254-9289-6dd6f8b133b6 Writer Name [PERSON_NAME]" at bounding box center [575, 97] width 813 height 30
paste input "[PERSON_NAME]"
type input "[PERSON_NAME]"
click at [946, 175] on button "Search" at bounding box center [937, 177] width 90 height 30
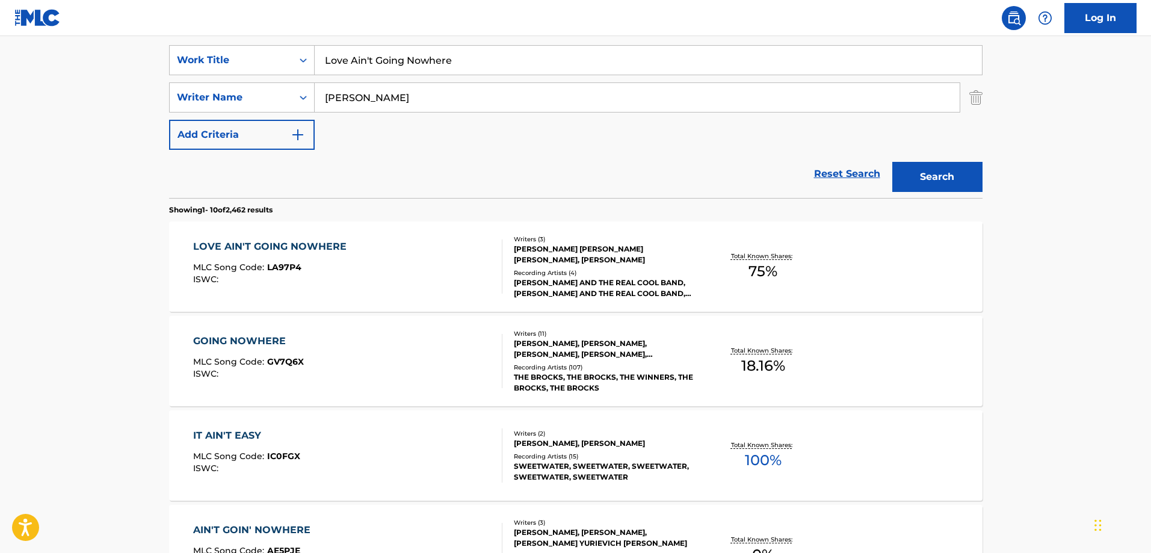
click at [416, 268] on div "LOVE AIN'T GOING NOWHERE MLC Song Code : LA97P4 ISWC :" at bounding box center [347, 266] width 309 height 54
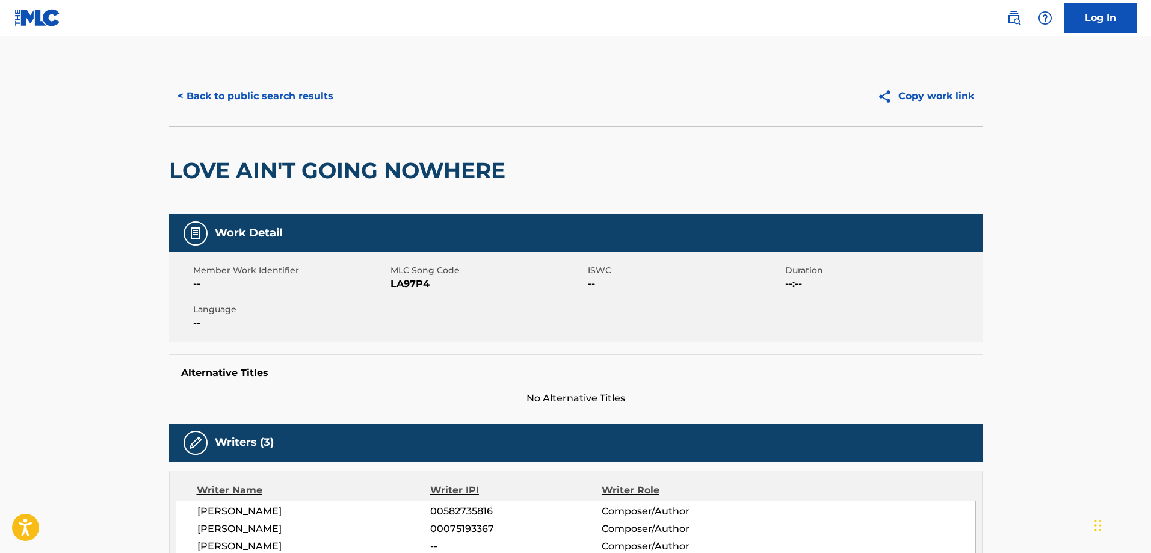
click at [402, 276] on span "MLC Song Code" at bounding box center [487, 270] width 194 height 13
click at [407, 279] on span "LA97P4" at bounding box center [487, 284] width 194 height 14
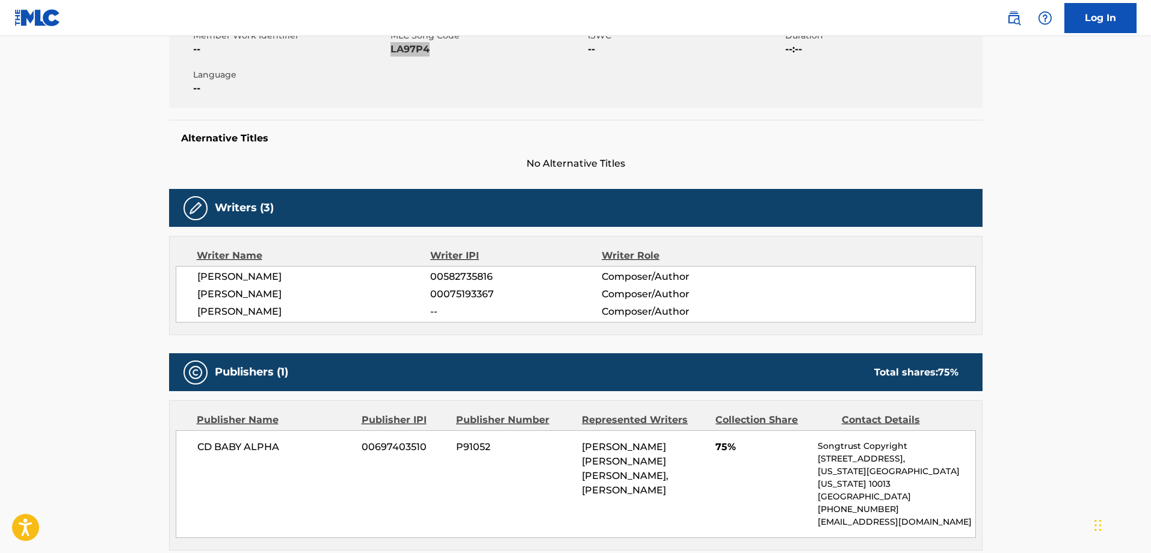
scroll to position [301, 0]
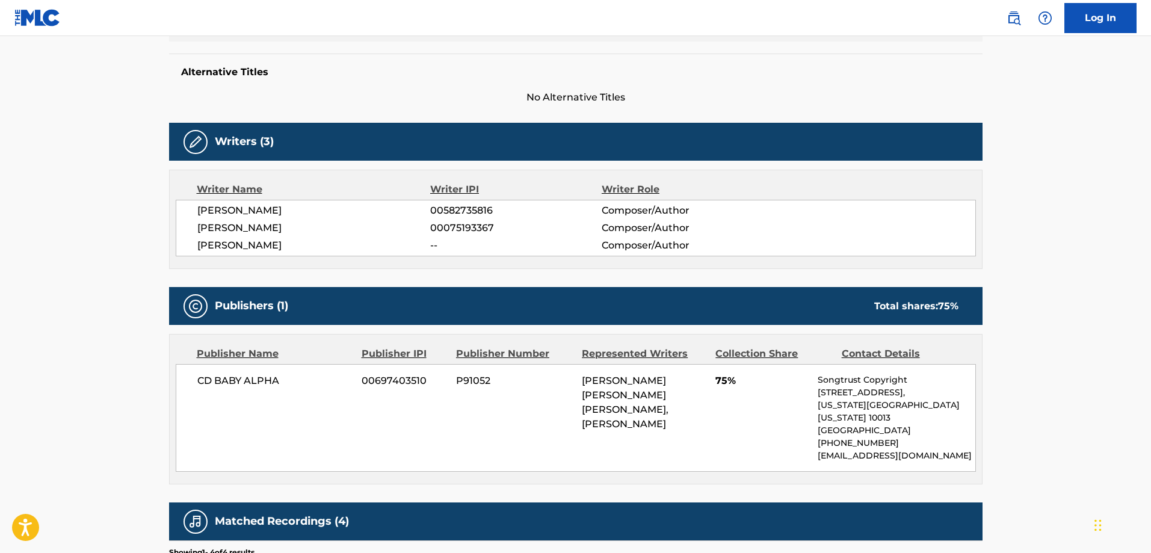
click at [261, 219] on div "[PERSON_NAME] 00582735816 Composer/Author [PERSON_NAME] 00075193367 Composer/Au…" at bounding box center [576, 228] width 800 height 57
click at [264, 216] on span "[PERSON_NAME]" at bounding box center [313, 210] width 233 height 14
click at [242, 239] on span "[PERSON_NAME]" at bounding box center [313, 245] width 233 height 14
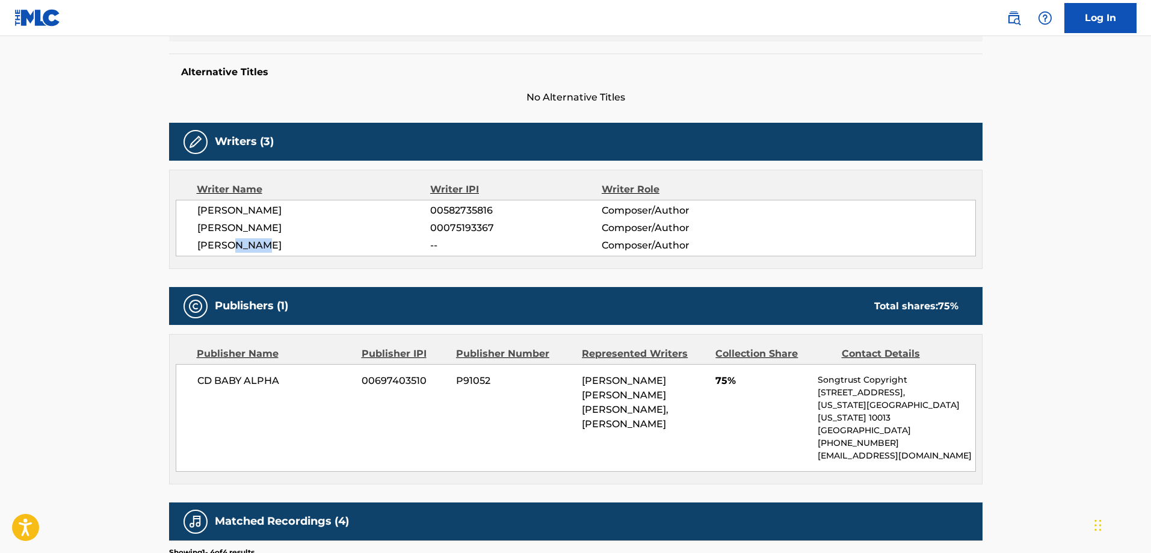
click at [242, 239] on span "[PERSON_NAME]" at bounding box center [313, 245] width 233 height 14
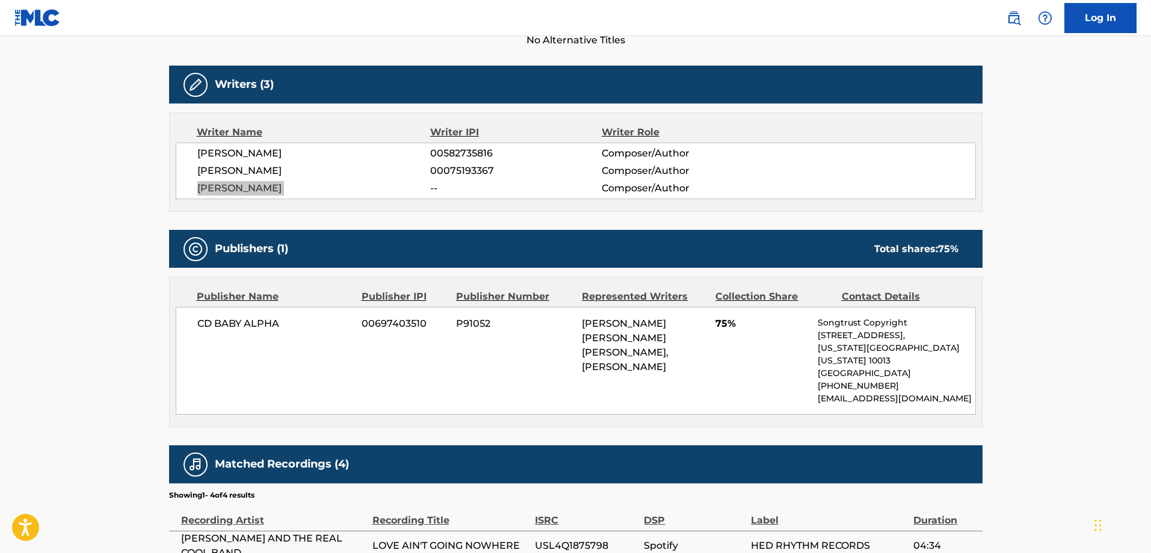
scroll to position [361, 0]
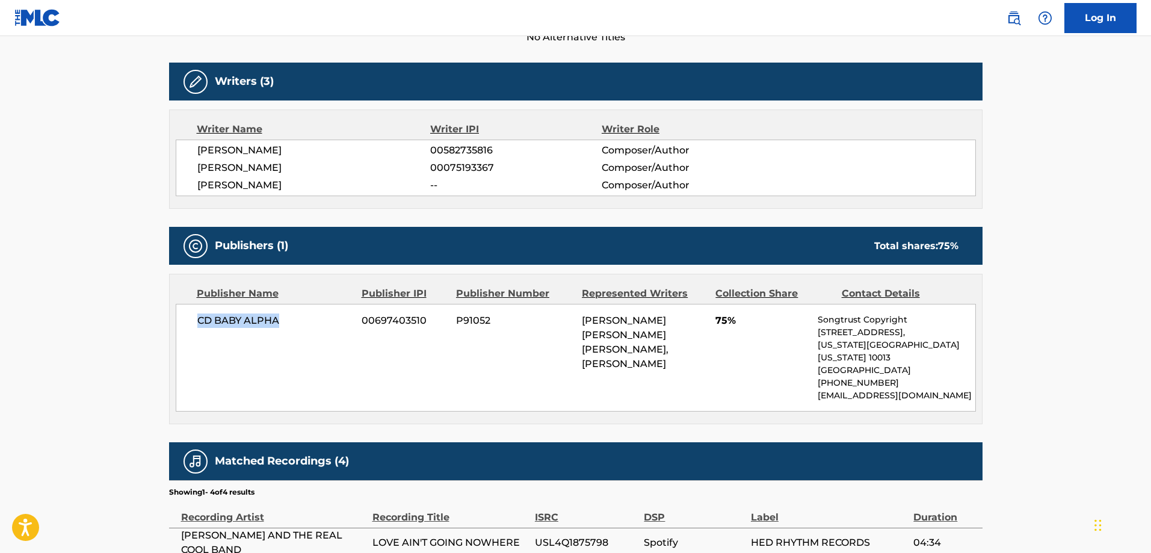
drag, startPoint x: 305, startPoint y: 330, endPoint x: 196, endPoint y: 327, distance: 108.9
click at [196, 327] on div "CD BABY ALPHA 00697403510 P91052 [PERSON_NAME] [PERSON_NAME] [PERSON_NAME], [PE…" at bounding box center [576, 358] width 800 height 108
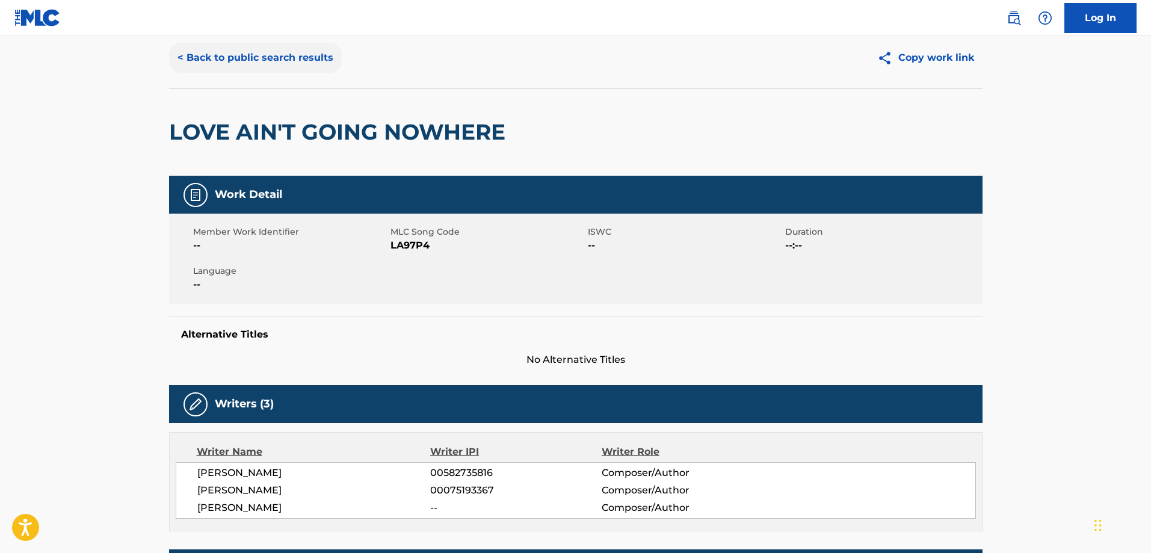
scroll to position [0, 0]
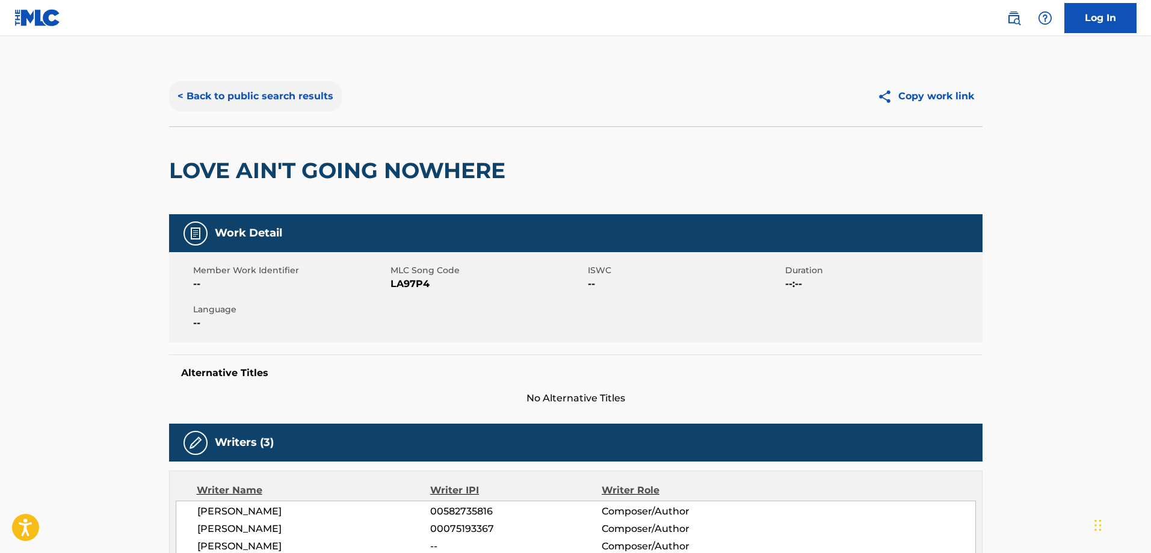
click at [251, 96] on button "< Back to public search results" at bounding box center [255, 96] width 173 height 30
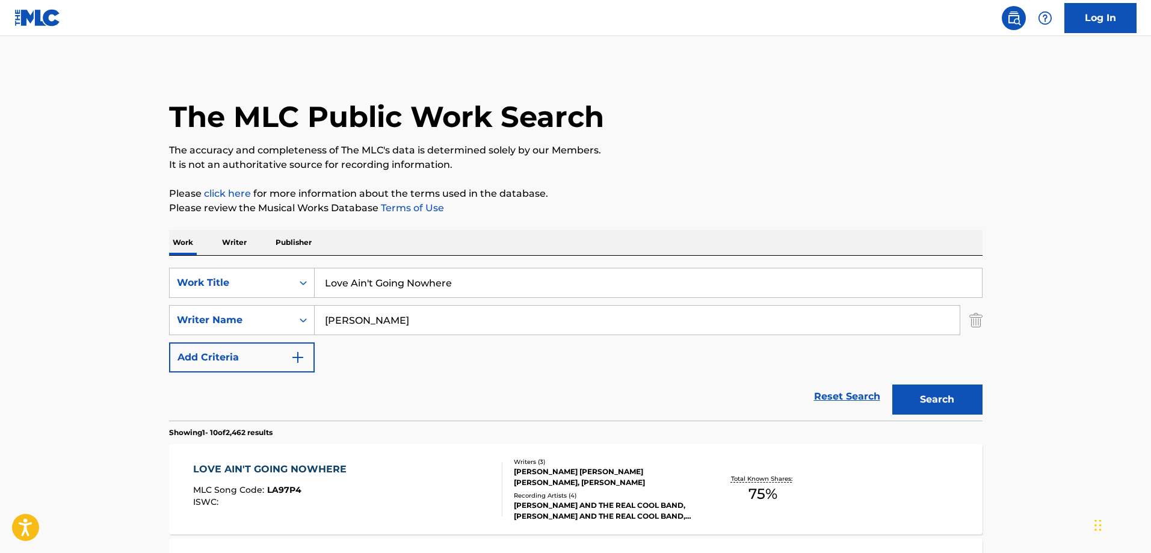
scroll to position [223, 0]
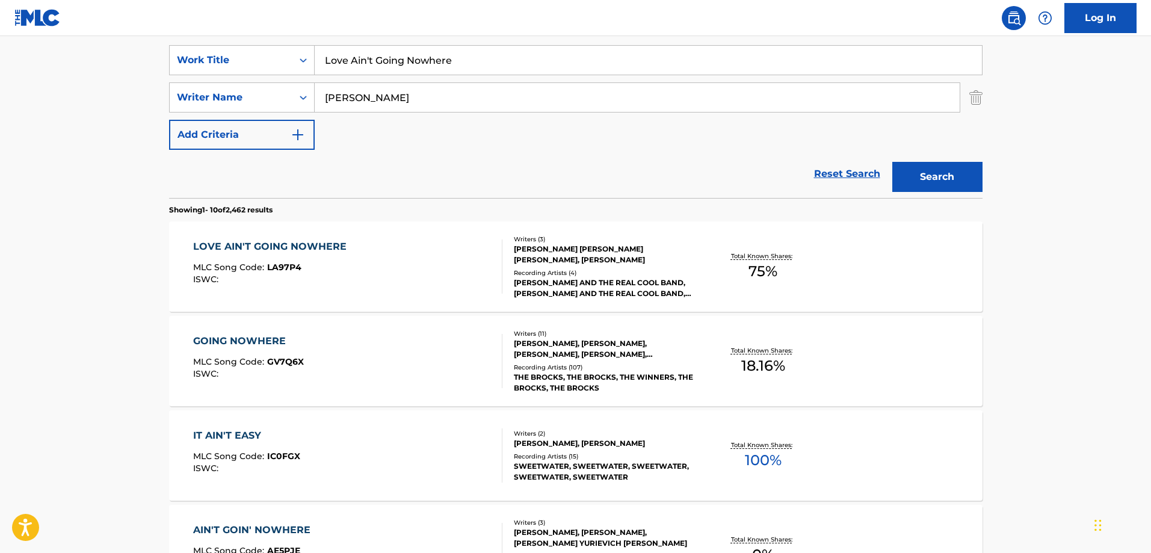
drag, startPoint x: 462, startPoint y: 48, endPoint x: 149, endPoint y: 47, distance: 312.8
click at [149, 47] on main "The MLC Public Work Search The accuracy and completeness of The MLC's data is d…" at bounding box center [575, 521] width 1151 height 1416
paste input "It's the Best!"
type input "It's the Best!"
drag, startPoint x: 445, startPoint y: 96, endPoint x: 220, endPoint y: 82, distance: 224.8
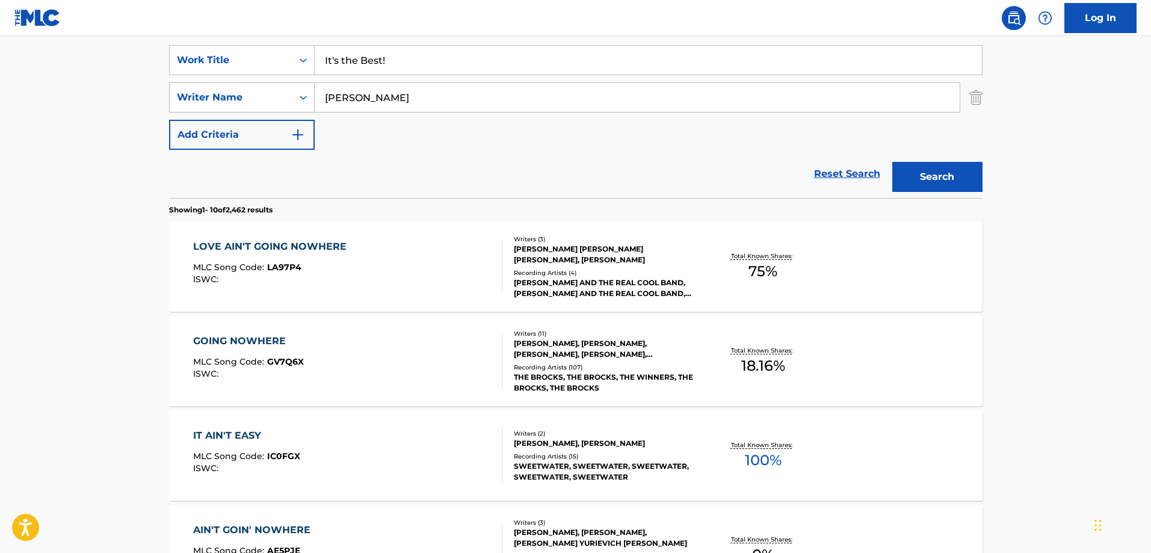
click at [220, 82] on div "SearchWithCriteria98569698-24f2-4254-9289-6dd6f8b133b6 Writer Name [PERSON_NAME]" at bounding box center [575, 97] width 813 height 30
paste input "Blackwell"
type input "Blackwell"
click at [911, 172] on button "Search" at bounding box center [937, 177] width 90 height 30
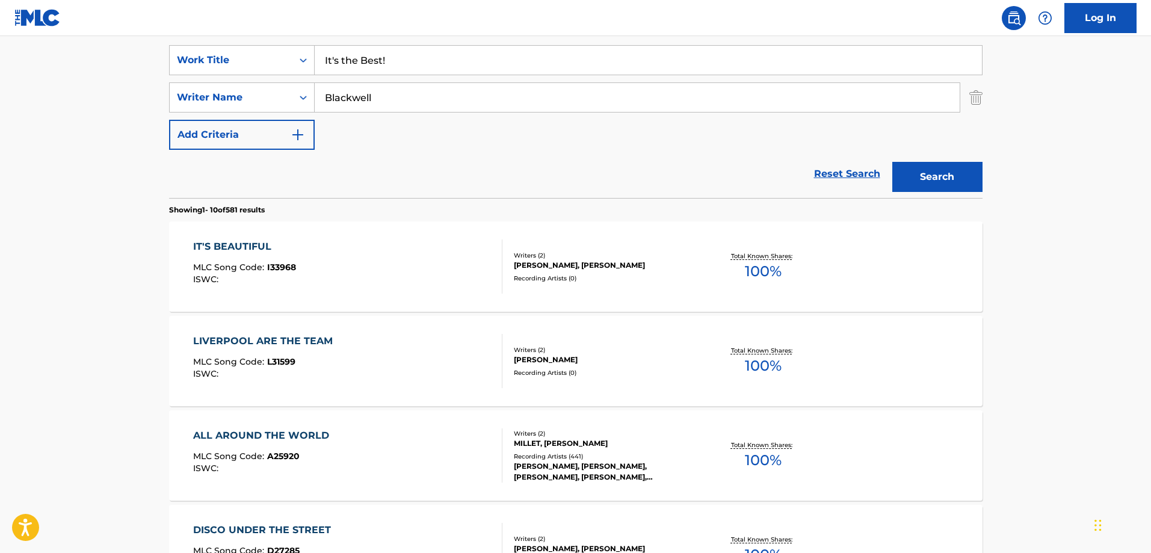
drag, startPoint x: 427, startPoint y: 65, endPoint x: 146, endPoint y: 60, distance: 280.4
click at [182, 57] on div "SearchWithCriteria2d541ad8-f777-40cc-8648-fa26d0c84bfb Work Title It's the Best!" at bounding box center [575, 60] width 813 height 30
paste input "Cruel Twist"
type input "Cruel Twist"
drag, startPoint x: 409, startPoint y: 108, endPoint x: 214, endPoint y: 108, distance: 194.9
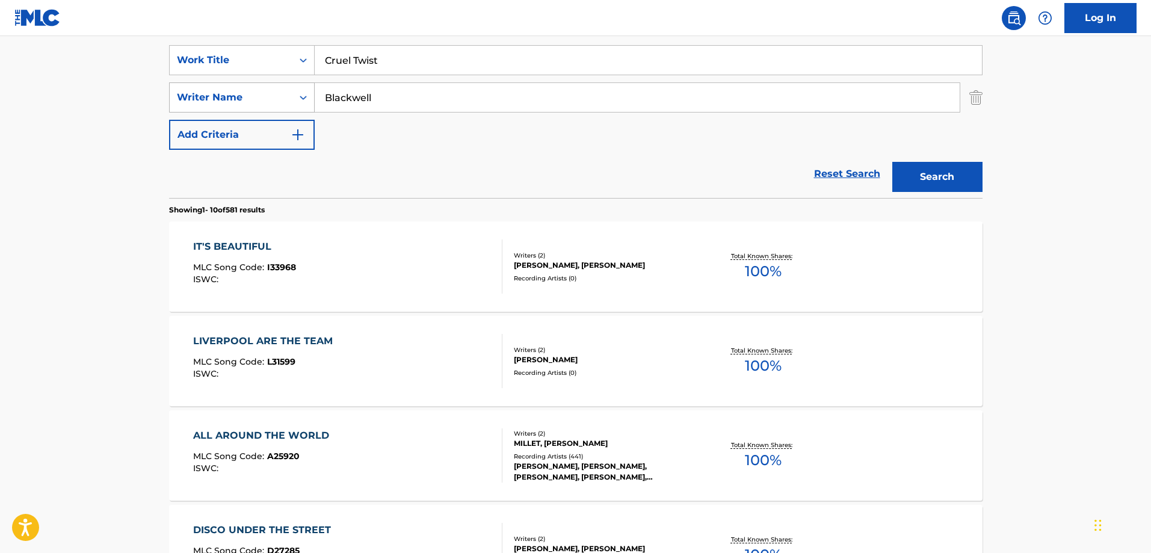
click at [214, 108] on div "SearchWithCriteria98569698-24f2-4254-9289-6dd6f8b133b6 Writer Name [PERSON_NAME]" at bounding box center [575, 97] width 813 height 30
paste input "Kortchmar"
type input "Kortchmar"
drag, startPoint x: 993, startPoint y: 156, endPoint x: 933, endPoint y: 188, distance: 68.1
click at [982, 163] on div "The MLC Public Work Search The accuracy and completeness of The MLC's data is d…" at bounding box center [576, 534] width 842 height 1380
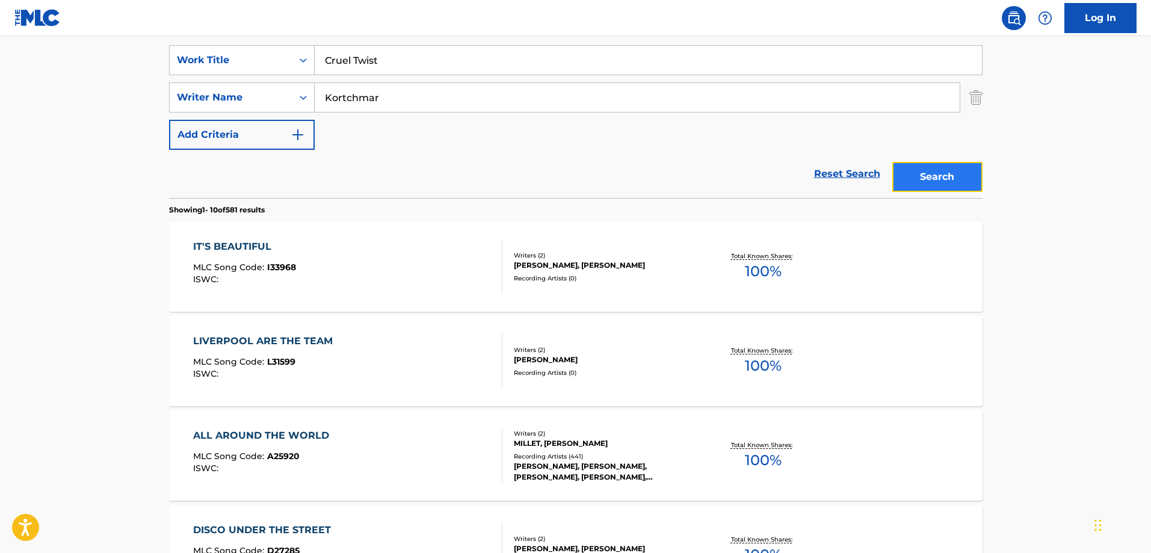
click at [931, 189] on button "Search" at bounding box center [937, 177] width 90 height 30
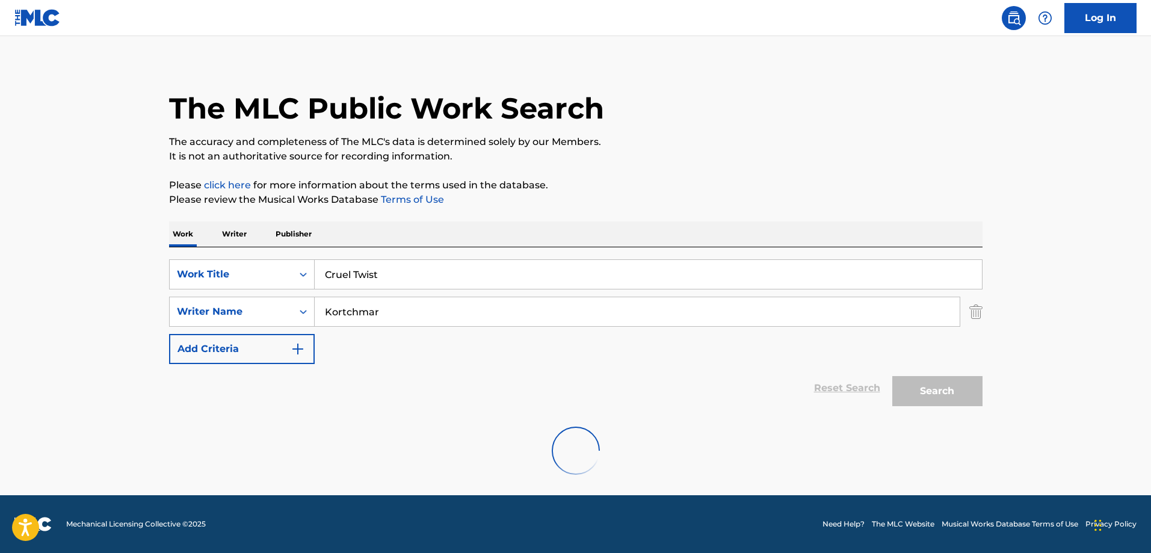
scroll to position [102, 0]
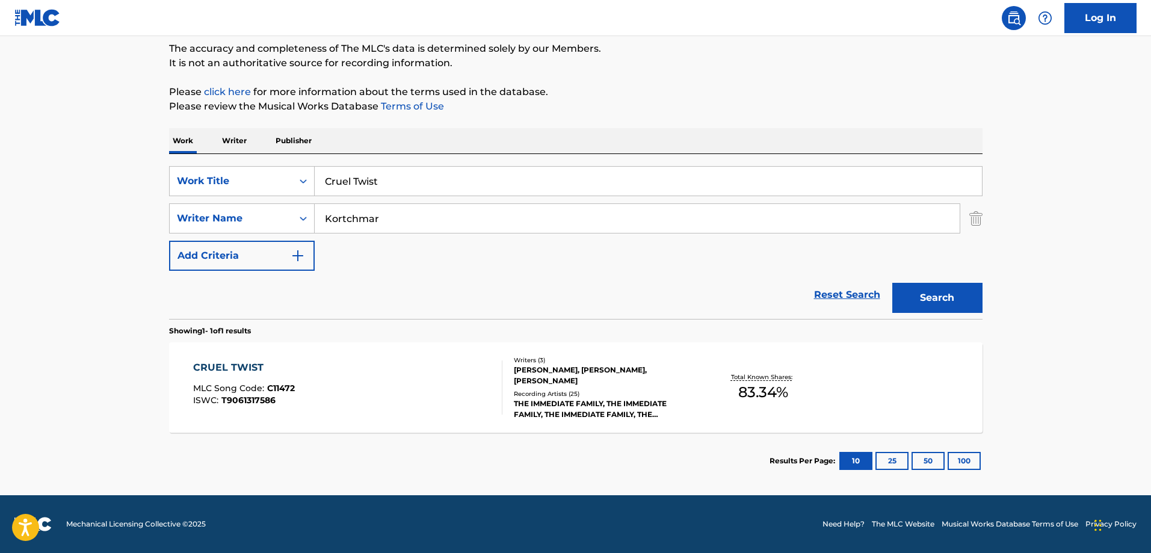
click at [394, 369] on div "CRUEL TWIST MLC Song Code : C11472 ISWC : T9061317586" at bounding box center [347, 387] width 309 height 54
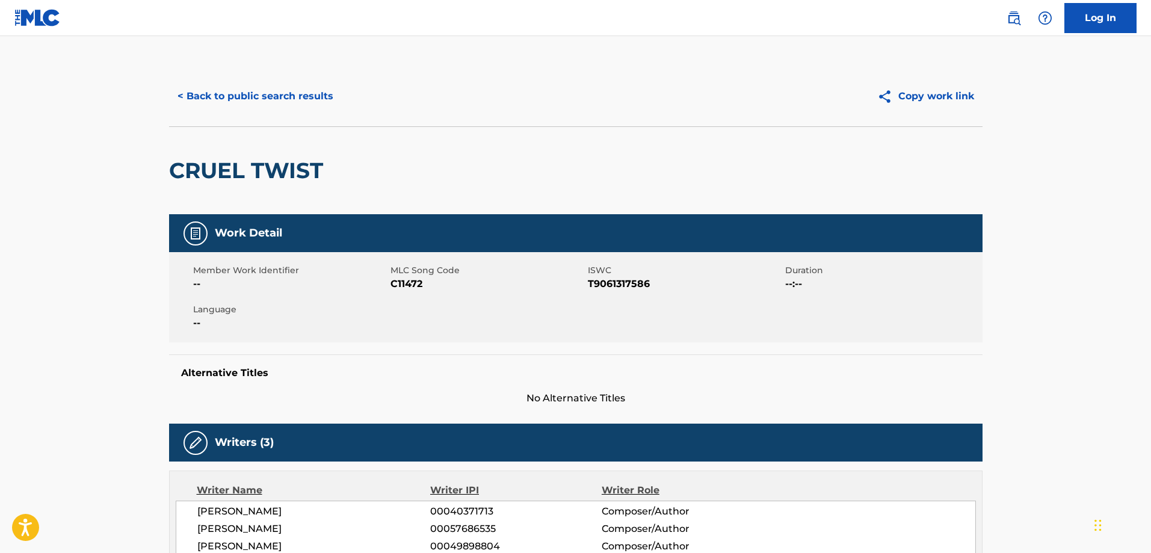
click at [409, 292] on div "Member Work Identifier -- MLC Song Code C11472 ISWC T9061317586 Duration --:-- …" at bounding box center [575, 297] width 813 height 90
click at [411, 283] on span "C11472" at bounding box center [487, 284] width 194 height 14
click at [628, 285] on span "T9061317586" at bounding box center [685, 284] width 194 height 14
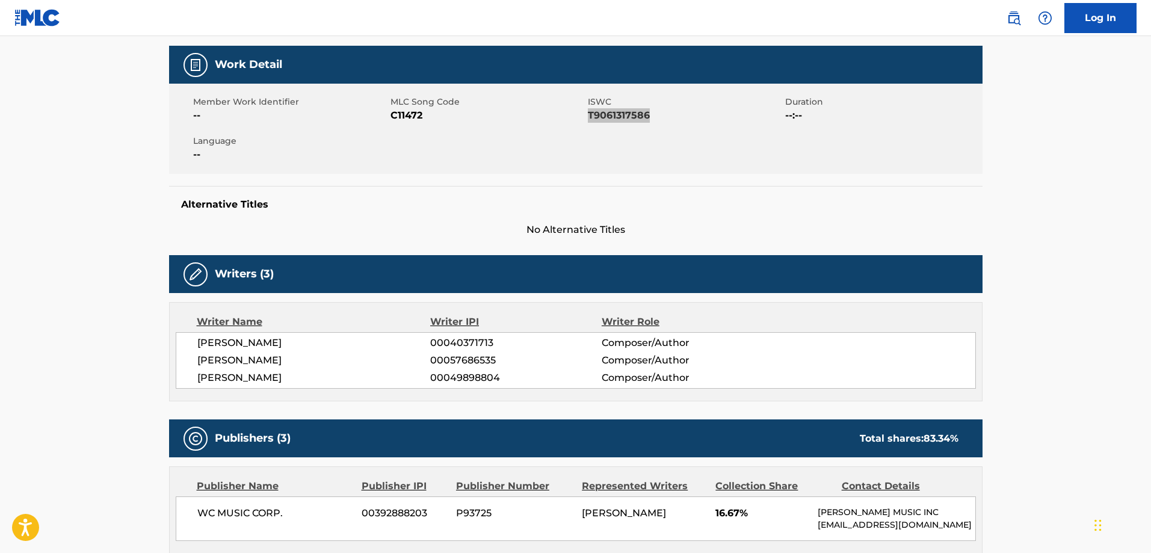
scroll to position [180, 0]
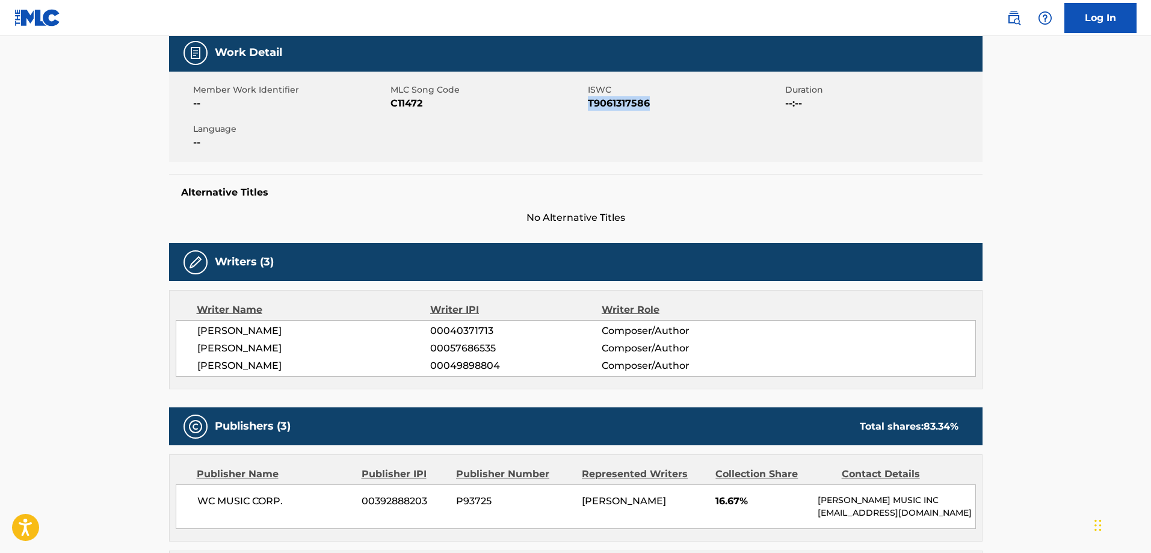
drag, startPoint x: 301, startPoint y: 366, endPoint x: 4, endPoint y: 369, distance: 296.6
click at [183, 372] on div "[PERSON_NAME] 00040371713 Composer/Author [PERSON_NAME] 00057686535 Composer/Au…" at bounding box center [576, 348] width 800 height 57
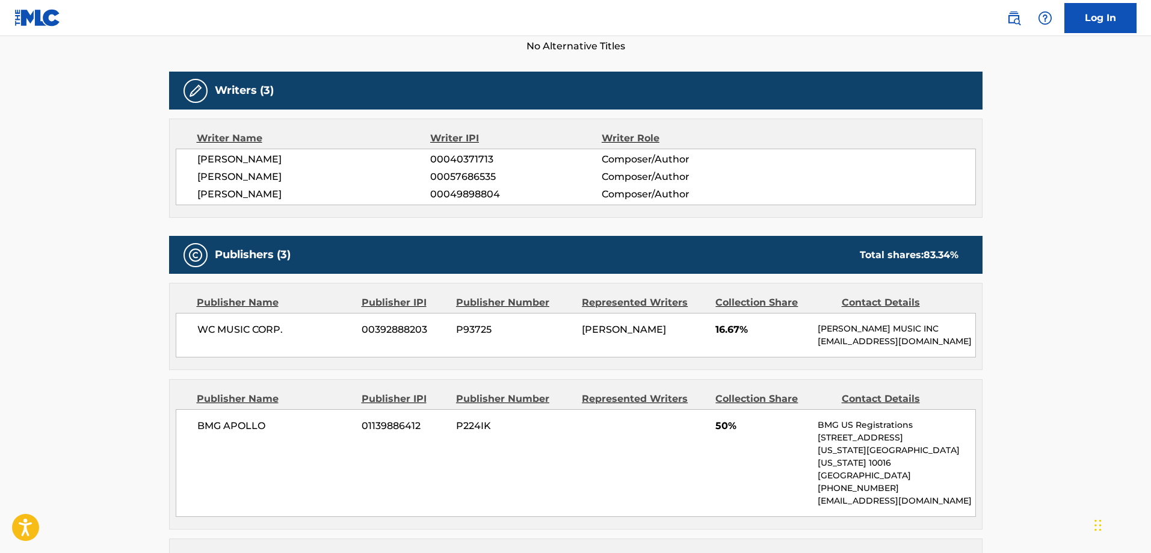
scroll to position [421, 0]
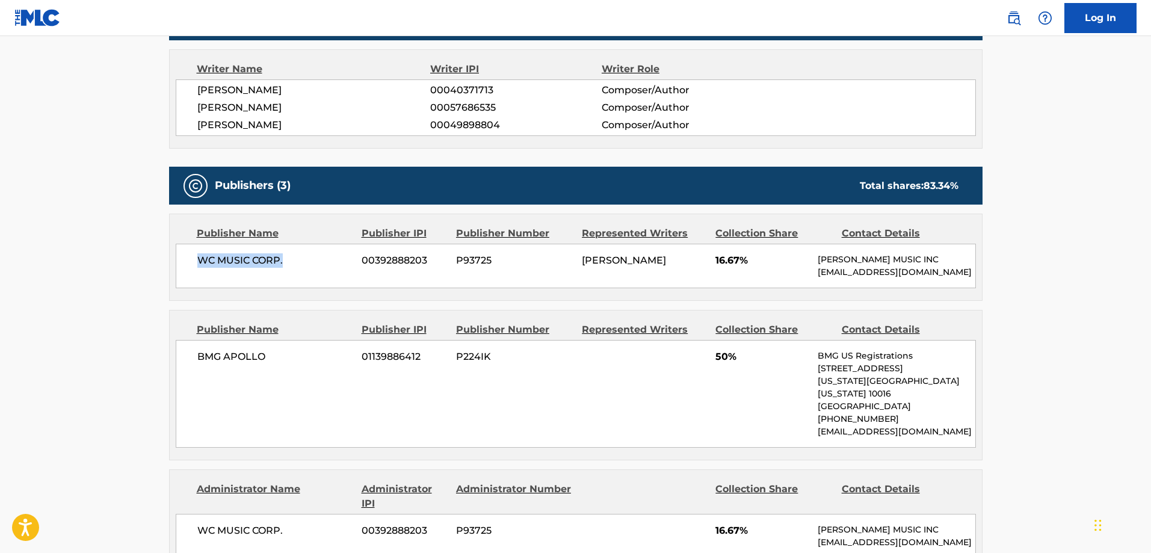
drag, startPoint x: 214, startPoint y: 260, endPoint x: 198, endPoint y: 257, distance: 15.8
click at [198, 257] on div "WC MUSIC CORP. 00392888203 P93725 [PERSON_NAME] 16.67% [PERSON_NAME] MUSIC INC …" at bounding box center [576, 266] width 800 height 45
drag, startPoint x: 304, startPoint y: 368, endPoint x: 190, endPoint y: 365, distance: 115.0
click at [190, 365] on div "BMG APOLLO 01139886412 P224IK 50% BMG US Registrations [STREET_ADDRESS][US_STAT…" at bounding box center [576, 394] width 800 height 108
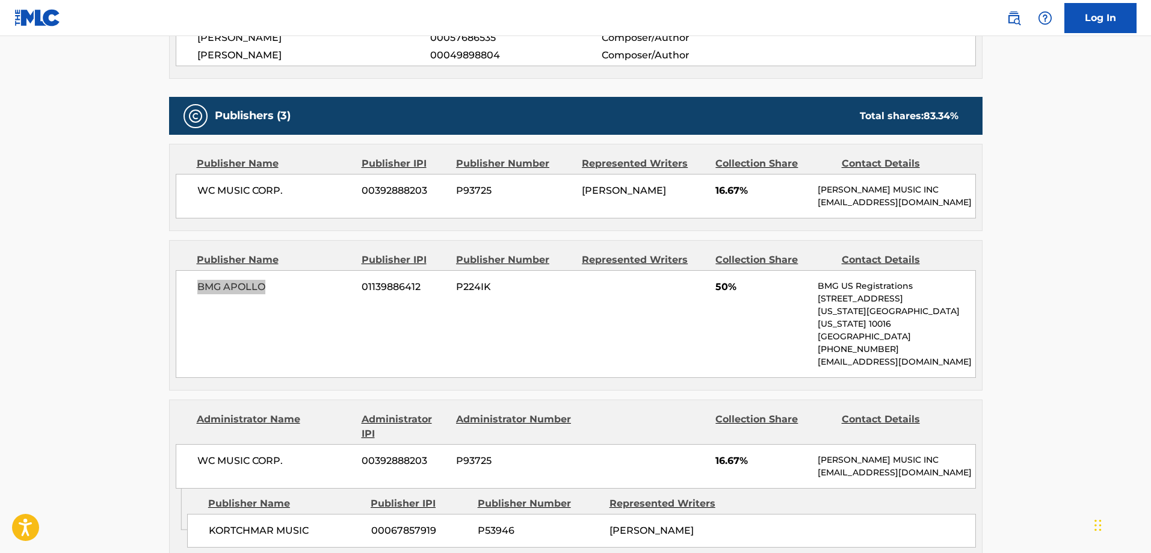
scroll to position [662, 0]
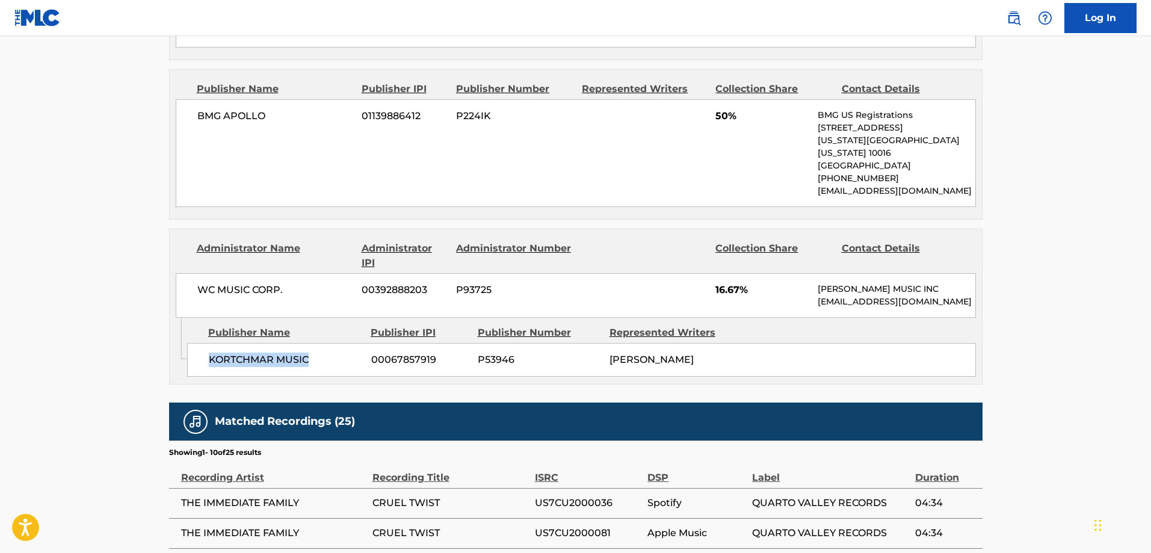
drag, startPoint x: 316, startPoint y: 374, endPoint x: 208, endPoint y: 383, distance: 108.1
click at [208, 377] on div "KORTCHMAR MUSIC 00067857919 P53946 [PERSON_NAME]" at bounding box center [581, 360] width 789 height 34
drag, startPoint x: 304, startPoint y: 298, endPoint x: 196, endPoint y: 292, distance: 108.4
click at [196, 292] on div "WC MUSIC CORP. 00392888203 P93725 16.67% [PERSON_NAME] MUSIC INC [EMAIL_ADDRESS…" at bounding box center [576, 295] width 800 height 45
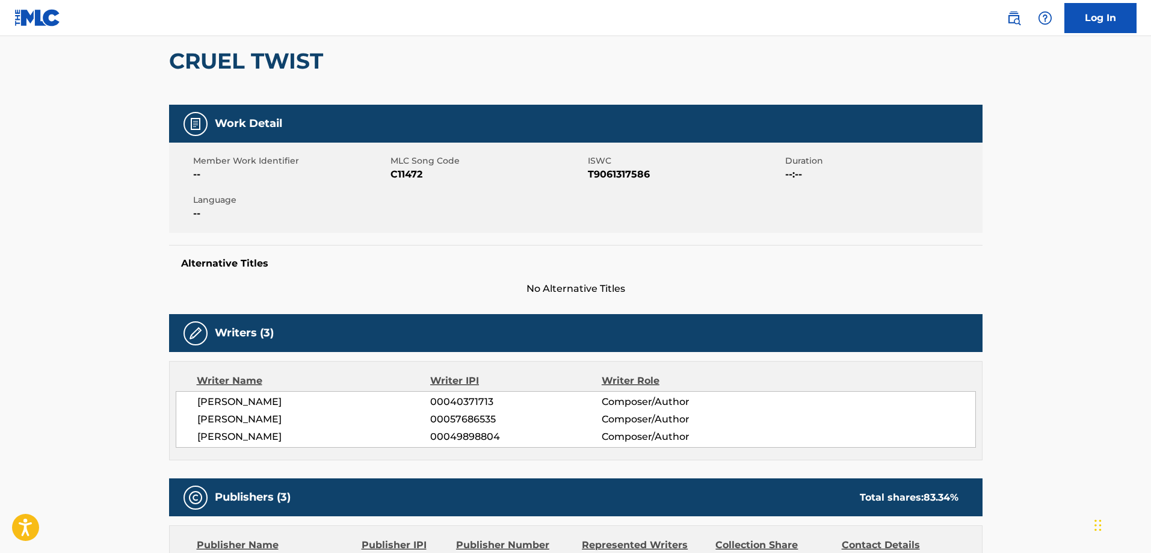
scroll to position [0, 0]
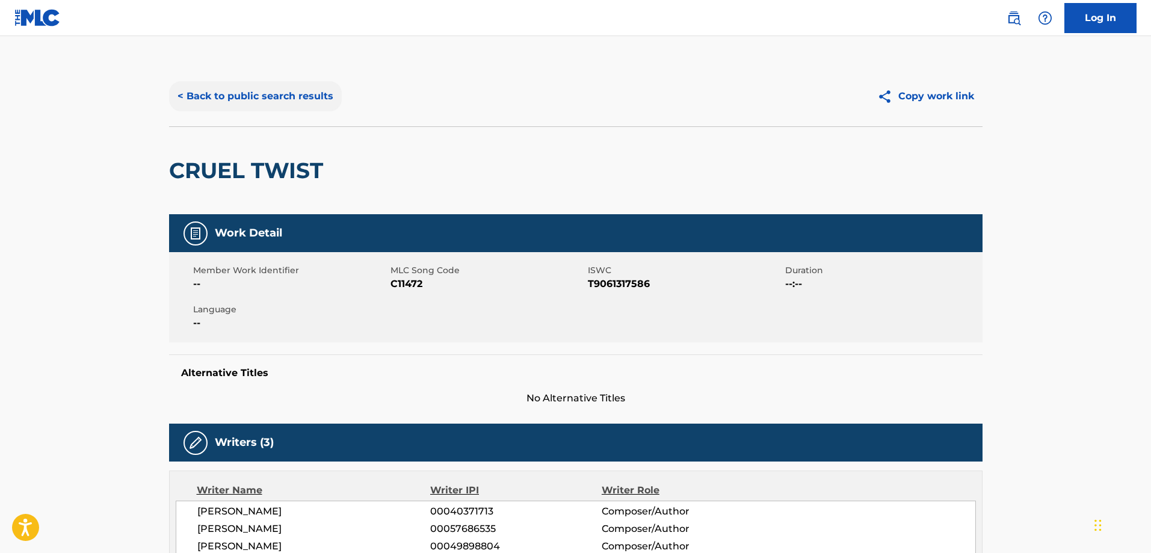
click at [242, 91] on button "< Back to public search results" at bounding box center [255, 96] width 173 height 30
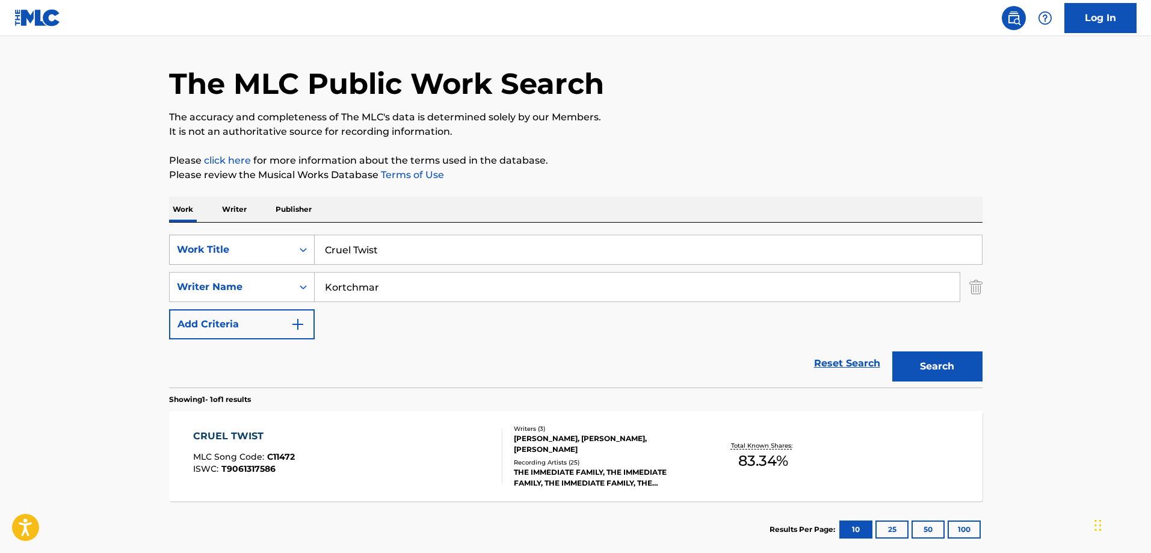
drag, startPoint x: 414, startPoint y: 254, endPoint x: 291, endPoint y: 264, distance: 123.7
click at [277, 253] on div "SearchWithCriteria2d541ad8-f777-40cc-8648-fa26d0c84bfb Work Title Cruel Twist" at bounding box center [575, 250] width 813 height 30
paste input "Part of the Band"
type input "Part of the Band"
drag, startPoint x: 425, startPoint y: 294, endPoint x: 138, endPoint y: 289, distance: 286.4
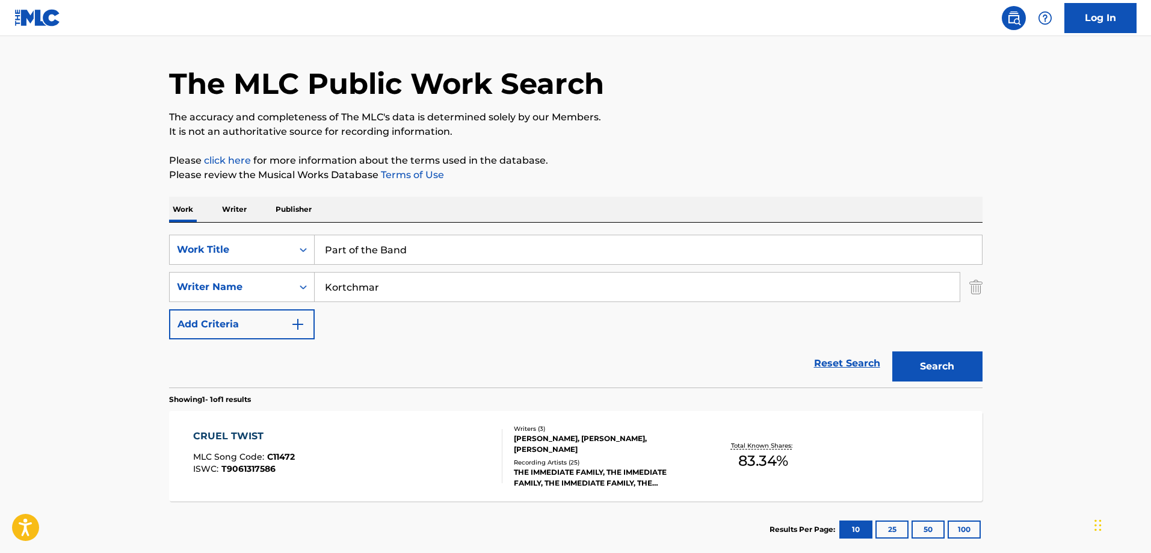
click at [138, 289] on main "The MLC Public Work Search The accuracy and completeness of The MLC's data is d…" at bounding box center [575, 283] width 1151 height 561
type input "[PERSON_NAME]"
click at [892, 351] on button "Search" at bounding box center [937, 366] width 90 height 30
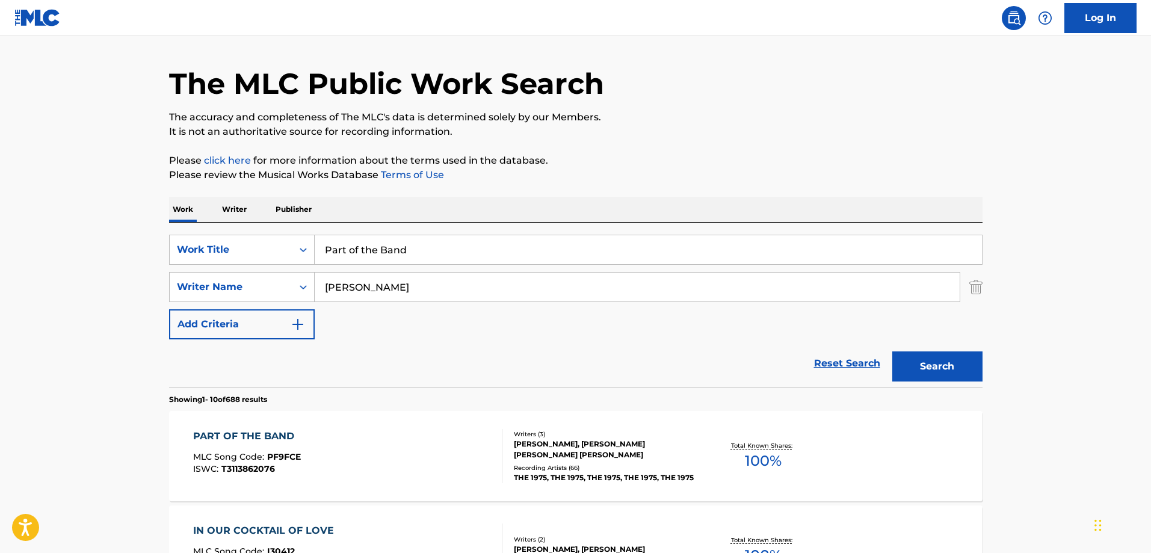
click at [416, 457] on div "PART OF THE BAND MLC Song Code : PF9FCE ISWC : T3113862076" at bounding box center [347, 456] width 309 height 54
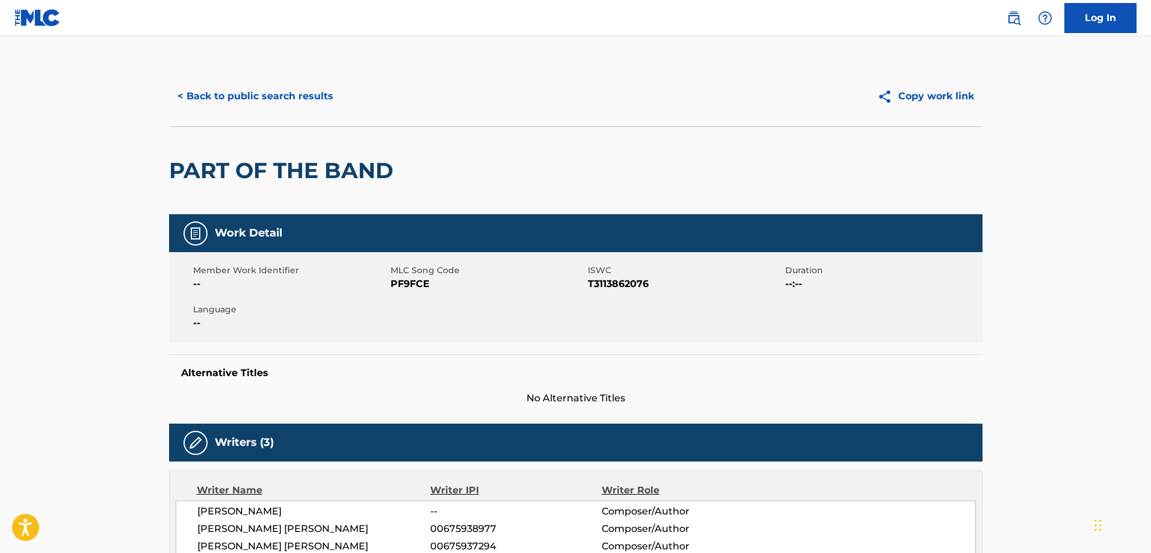
click at [418, 279] on span "PF9FCE" at bounding box center [487, 284] width 194 height 14
drag, startPoint x: 630, startPoint y: 271, endPoint x: 626, endPoint y: 276, distance: 6.4
click at [630, 271] on span "ISWC" at bounding box center [685, 270] width 194 height 13
click at [618, 283] on span "T3113862076" at bounding box center [685, 284] width 194 height 14
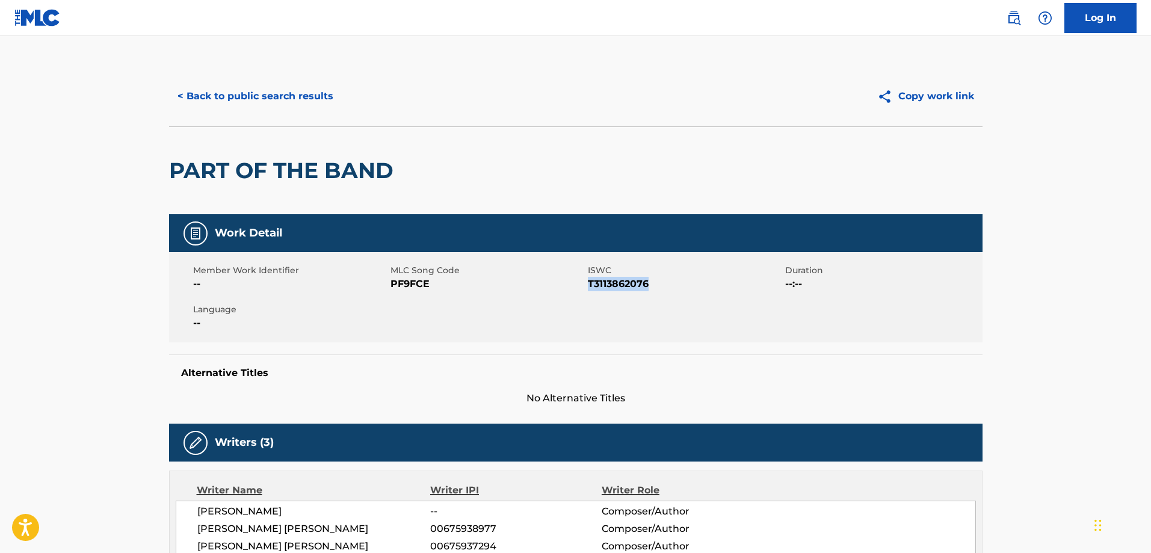
click at [618, 283] on span "T3113862076" at bounding box center [685, 284] width 194 height 14
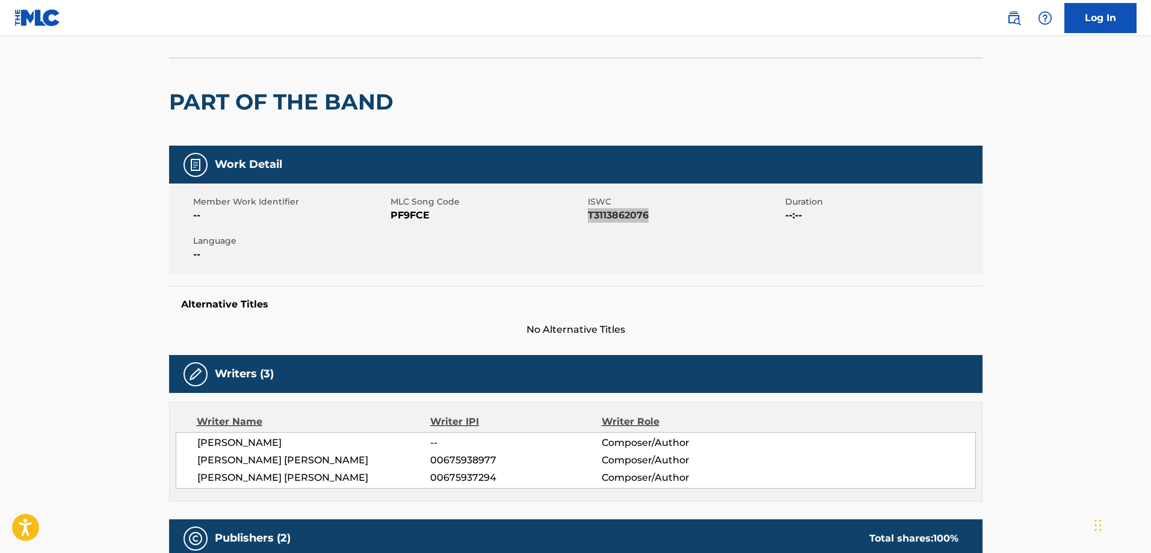
scroll to position [241, 0]
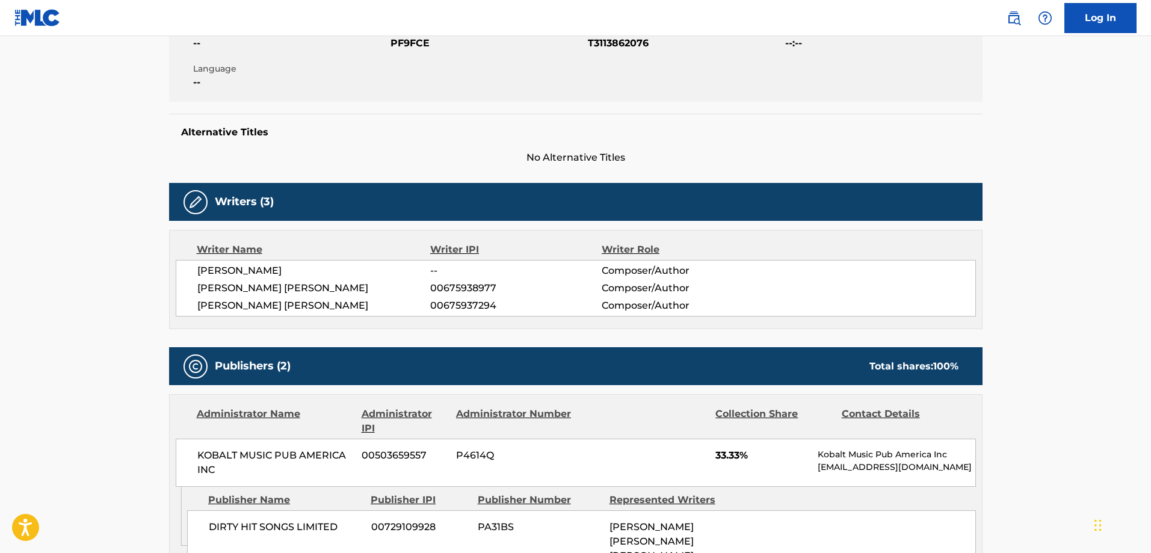
click at [247, 267] on span "[PERSON_NAME]" at bounding box center [313, 271] width 233 height 14
click at [257, 290] on span "[PERSON_NAME] [PERSON_NAME]" at bounding box center [313, 288] width 233 height 14
click at [257, 291] on span "[PERSON_NAME] [PERSON_NAME]" at bounding box center [313, 288] width 233 height 14
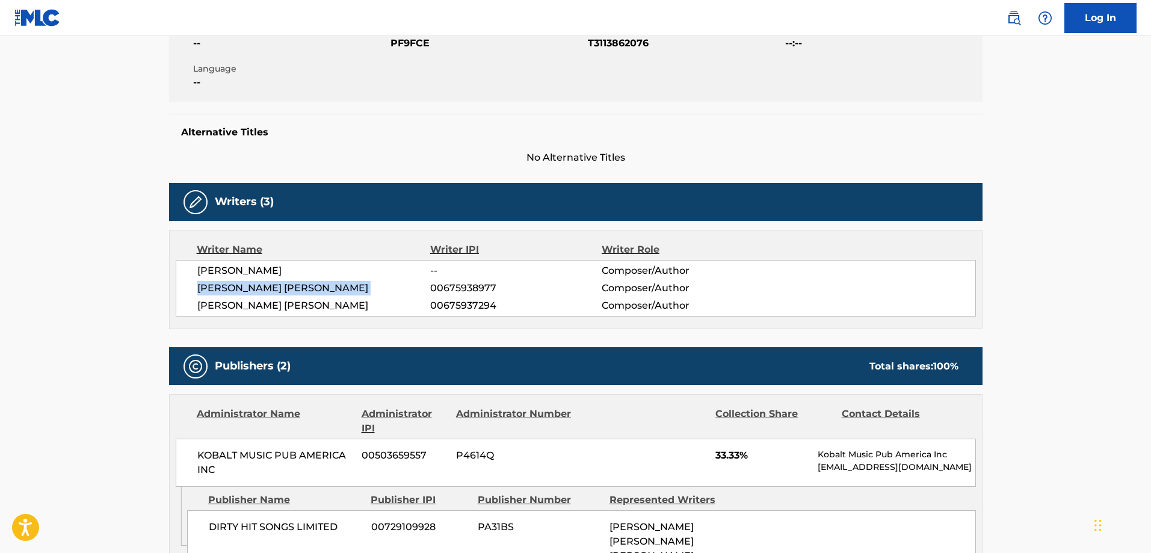
click at [257, 291] on span "[PERSON_NAME] [PERSON_NAME]" at bounding box center [313, 288] width 233 height 14
drag, startPoint x: 264, startPoint y: 313, endPoint x: 270, endPoint y: 308, distance: 7.7
click at [264, 313] on div "[PERSON_NAME] -- Composer/Author [PERSON_NAME] [PERSON_NAME] 00675938977 Compos…" at bounding box center [576, 288] width 800 height 57
click at [273, 306] on span "[PERSON_NAME] [PERSON_NAME]" at bounding box center [313, 305] width 233 height 14
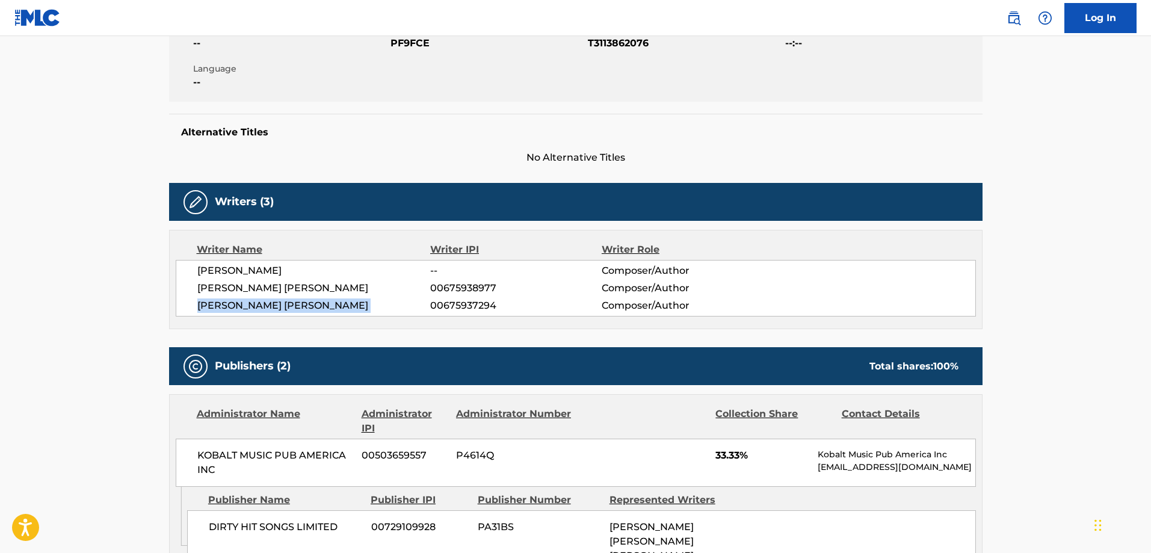
click at [273, 306] on span "[PERSON_NAME] [PERSON_NAME]" at bounding box center [313, 305] width 233 height 14
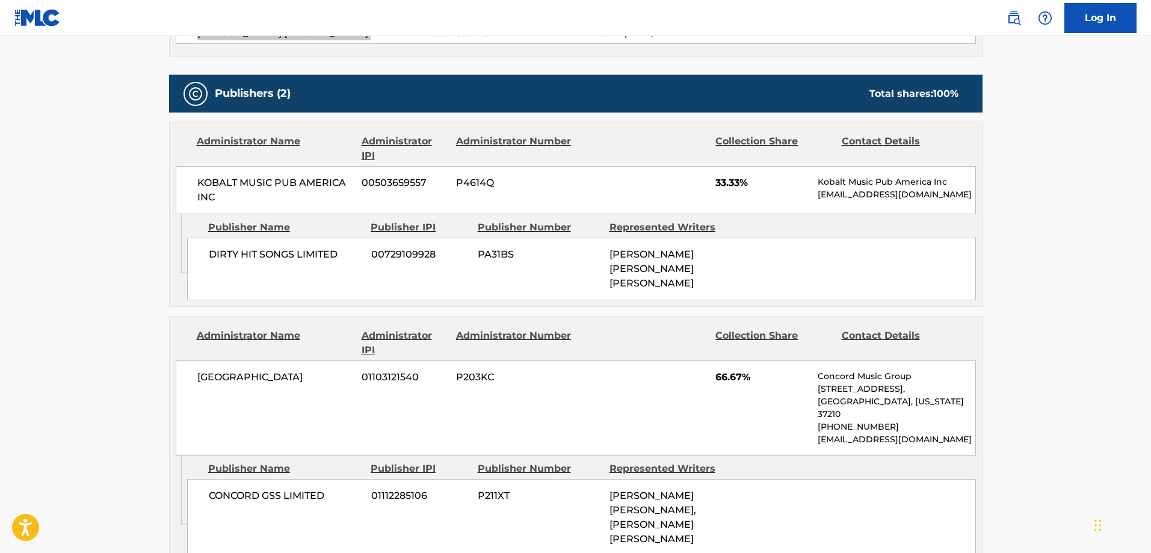
scroll to position [541, 0]
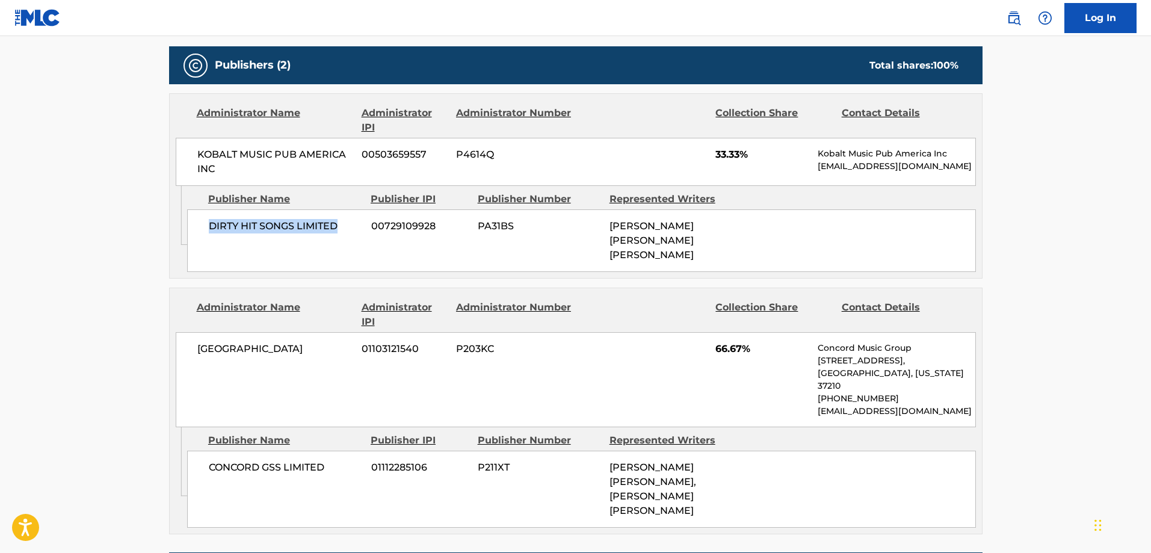
drag, startPoint x: 340, startPoint y: 227, endPoint x: 208, endPoint y: 229, distance: 131.8
click at [209, 229] on span "DIRTY HIT SONGS LIMITED" at bounding box center [285, 226] width 153 height 14
drag, startPoint x: 256, startPoint y: 183, endPoint x: 194, endPoint y: 153, distance: 68.1
click at [194, 153] on div "KOBALT MUSIC PUB AMERICA INC 00503659557 P4614Q 33.33% Kobalt Music Pub America…" at bounding box center [576, 162] width 800 height 48
drag, startPoint x: 334, startPoint y: 472, endPoint x: 208, endPoint y: 461, distance: 126.8
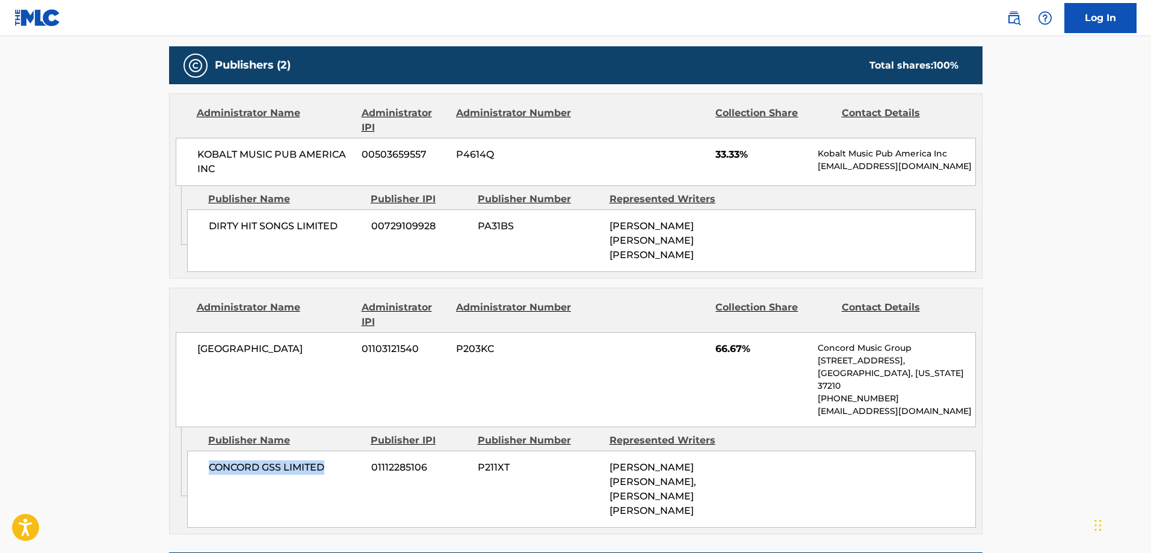
click at [208, 461] on div "CONCORD GSS LIMITED 01112285106 P211XT [PERSON_NAME] [PERSON_NAME], [PERSON_NAM…" at bounding box center [581, 489] width 789 height 77
drag, startPoint x: 286, startPoint y: 355, endPoint x: 193, endPoint y: 363, distance: 93.0
click at [193, 363] on div "CONCORD ROAD 01103121540 P203KC 66.67% Concord Music Group [STREET_ADDRESS][US_…" at bounding box center [576, 379] width 800 height 95
